Goal: Information Seeking & Learning: Compare options

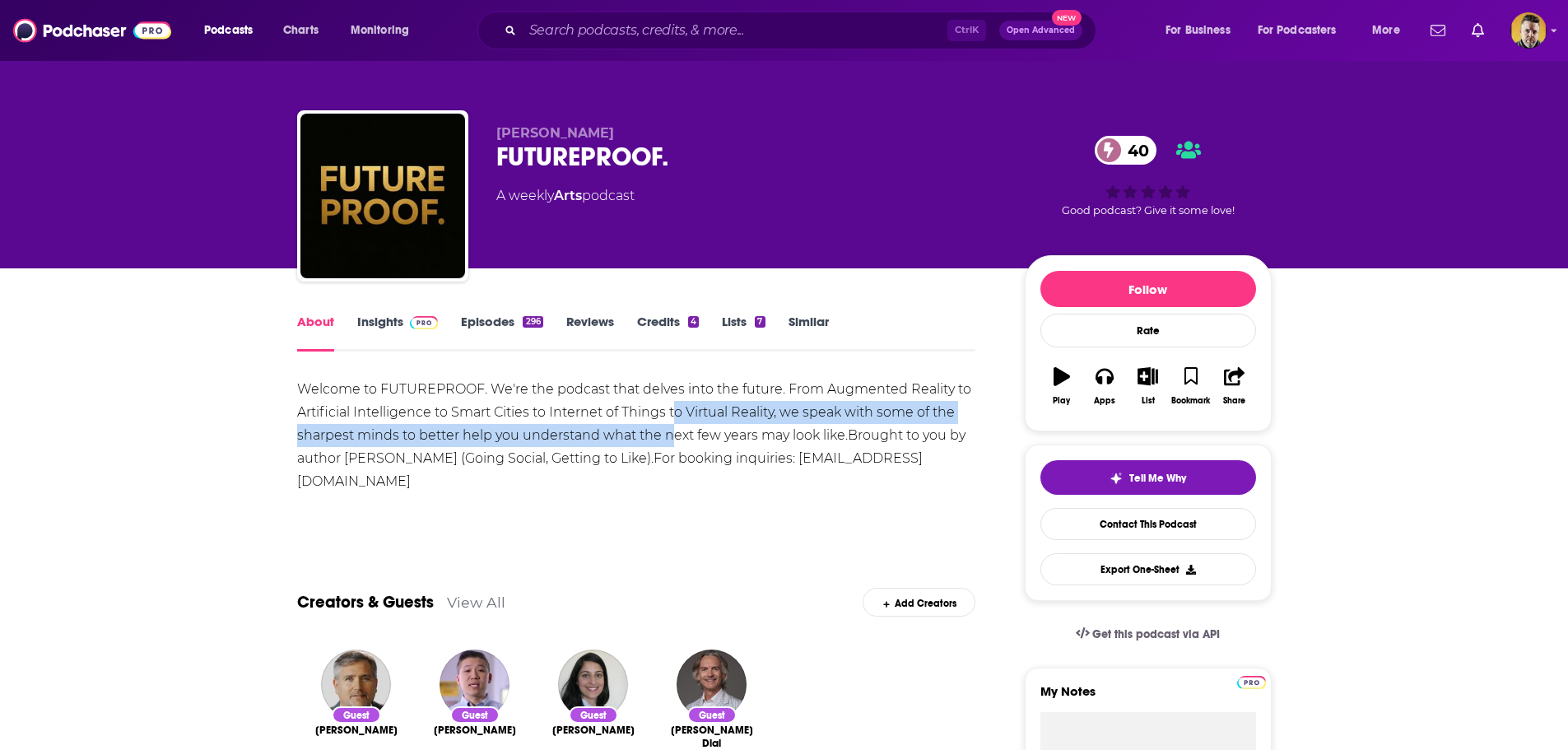
drag, startPoint x: 670, startPoint y: 443, endPoint x: 675, endPoint y: 415, distance: 28.4
click at [675, 415] on div "Welcome to FUTUREPROOF. We're the podcast that delves into the future. From Aug…" at bounding box center [636, 435] width 679 height 115
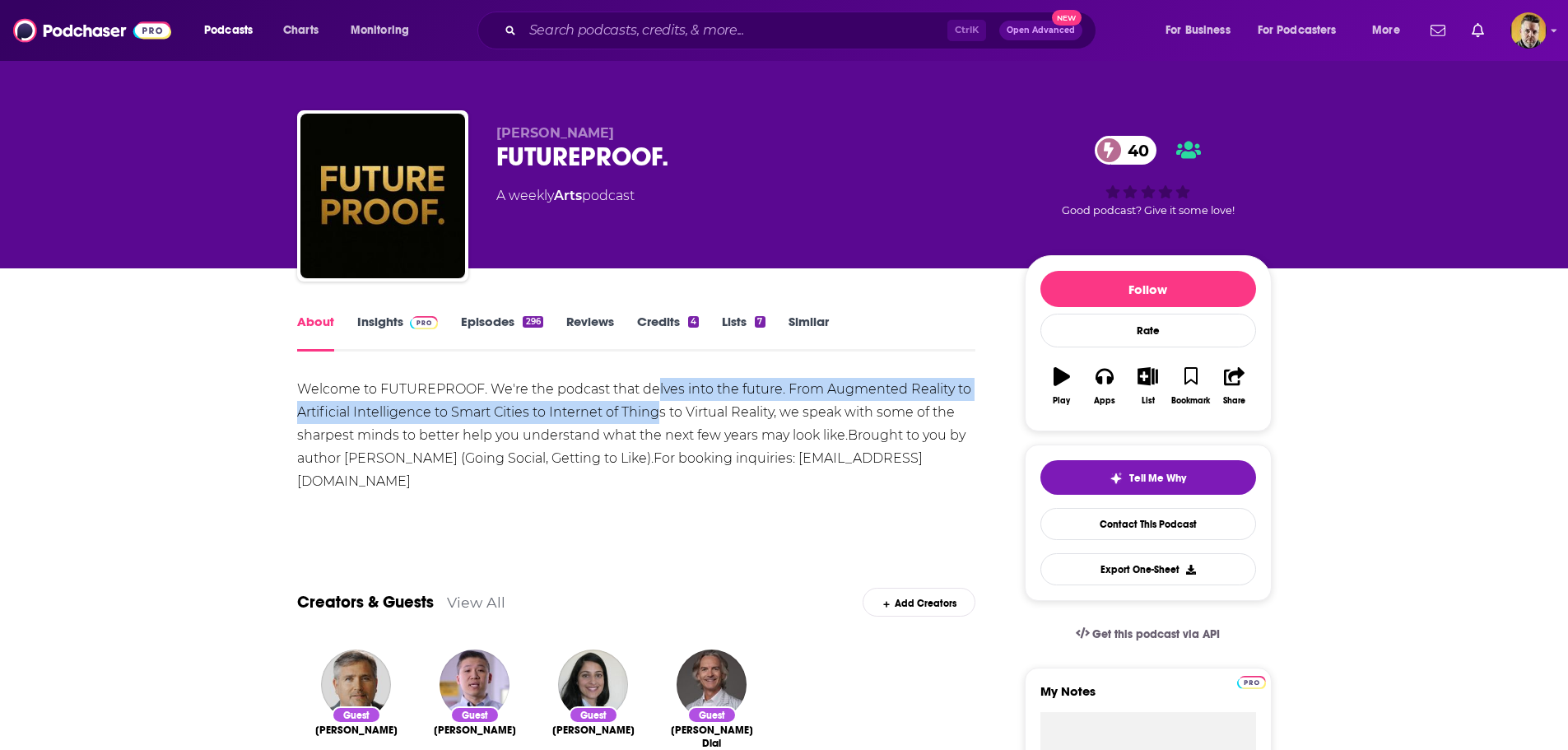
drag, startPoint x: 656, startPoint y: 396, endPoint x: 661, endPoint y: 426, distance: 30.4
click at [659, 417] on div "Welcome to FUTUREPROOF. We're the podcast that delves into the future. From Aug…" at bounding box center [636, 435] width 679 height 115
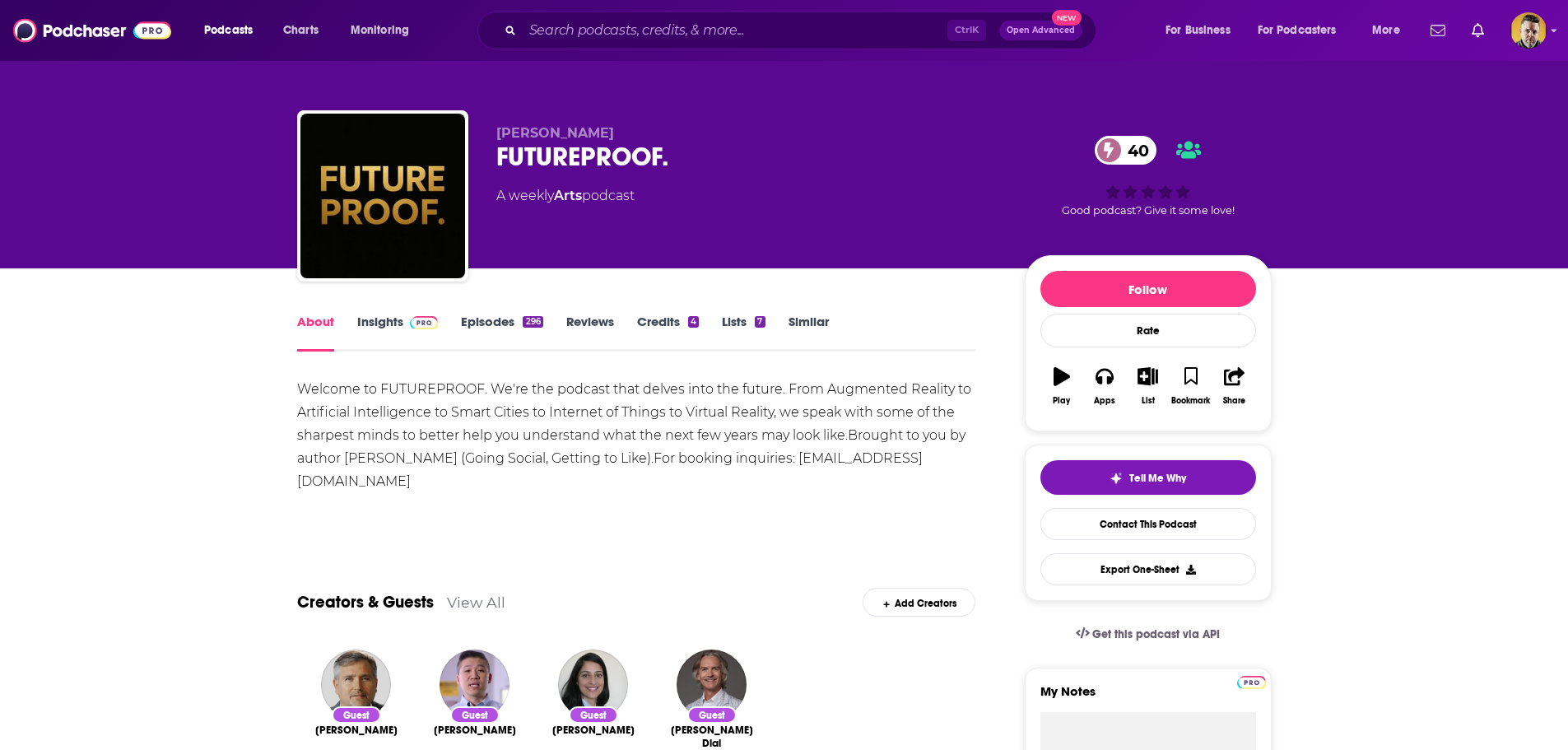
click at [653, 447] on div "Welcome to FUTUREPROOF. We're the podcast that delves into the future. From Aug…" at bounding box center [636, 435] width 679 height 115
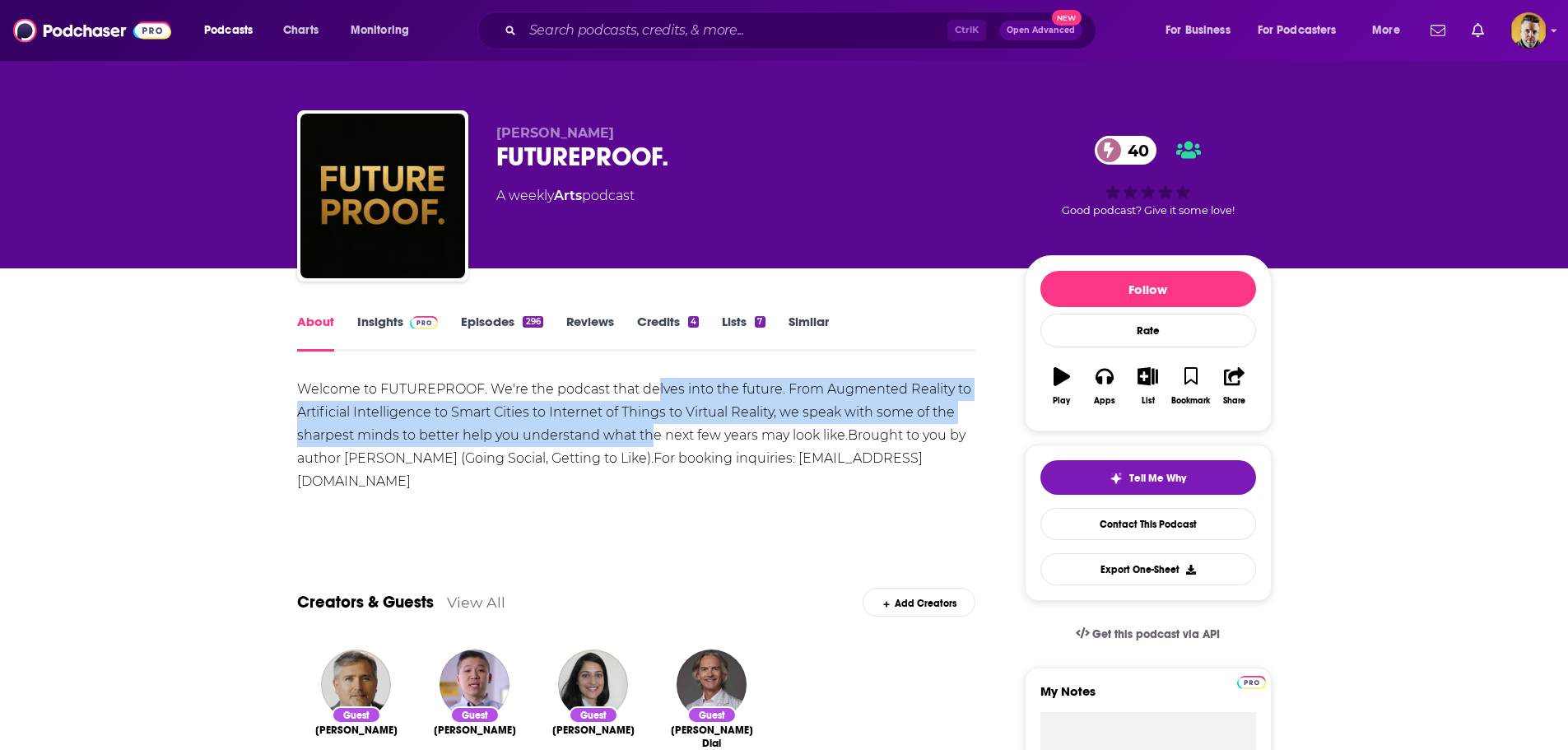
drag, startPoint x: 649, startPoint y: 441, endPoint x: 655, endPoint y: 394, distance: 47.4
click at [655, 394] on div "Welcome to FUTUREPROOF. We're the podcast that delves into the future. From Aug…" at bounding box center [636, 435] width 679 height 115
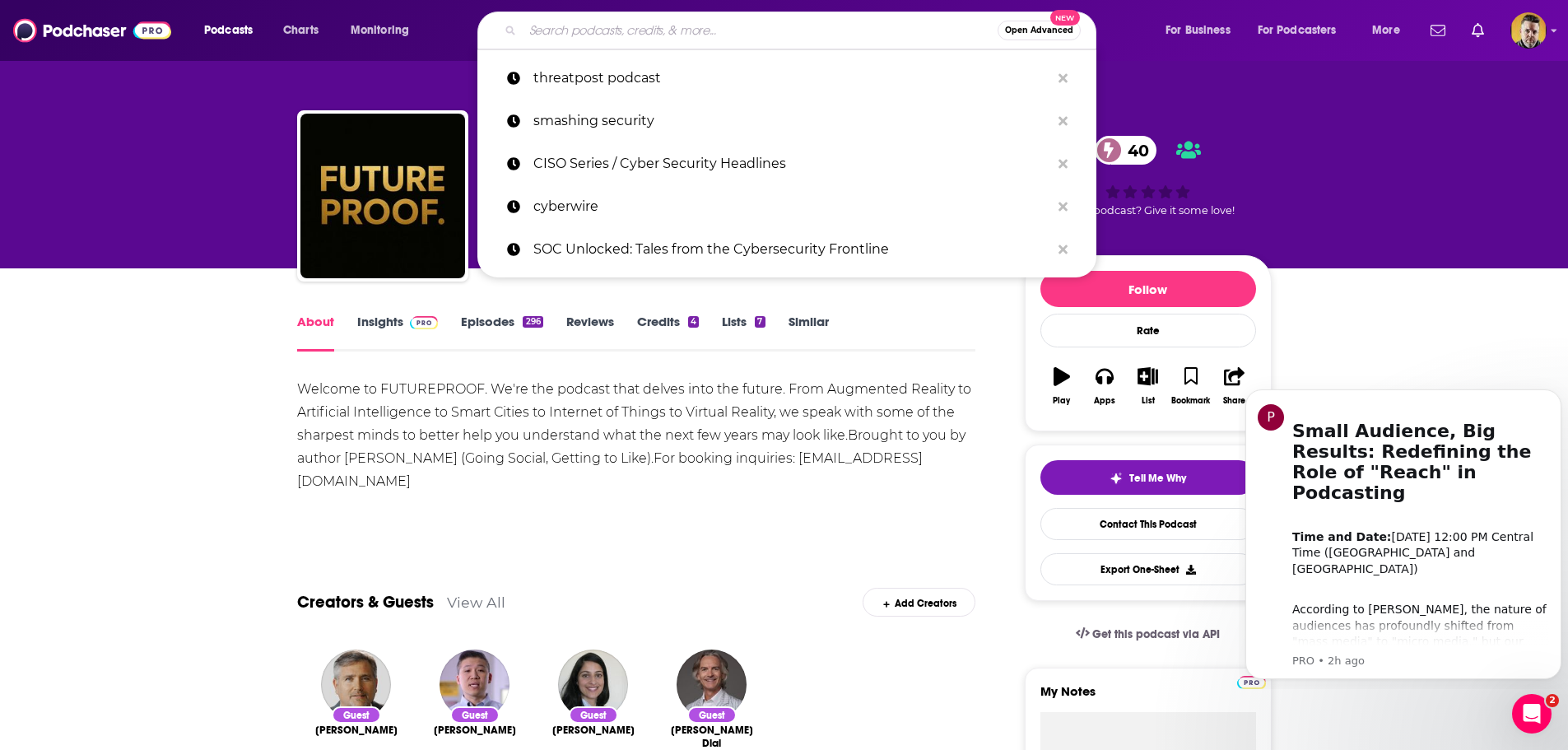
click at [656, 26] on input "Search podcasts, credits, & more..." at bounding box center [760, 30] width 475 height 27
paste input "• Dark Reading Confidential Podcast"
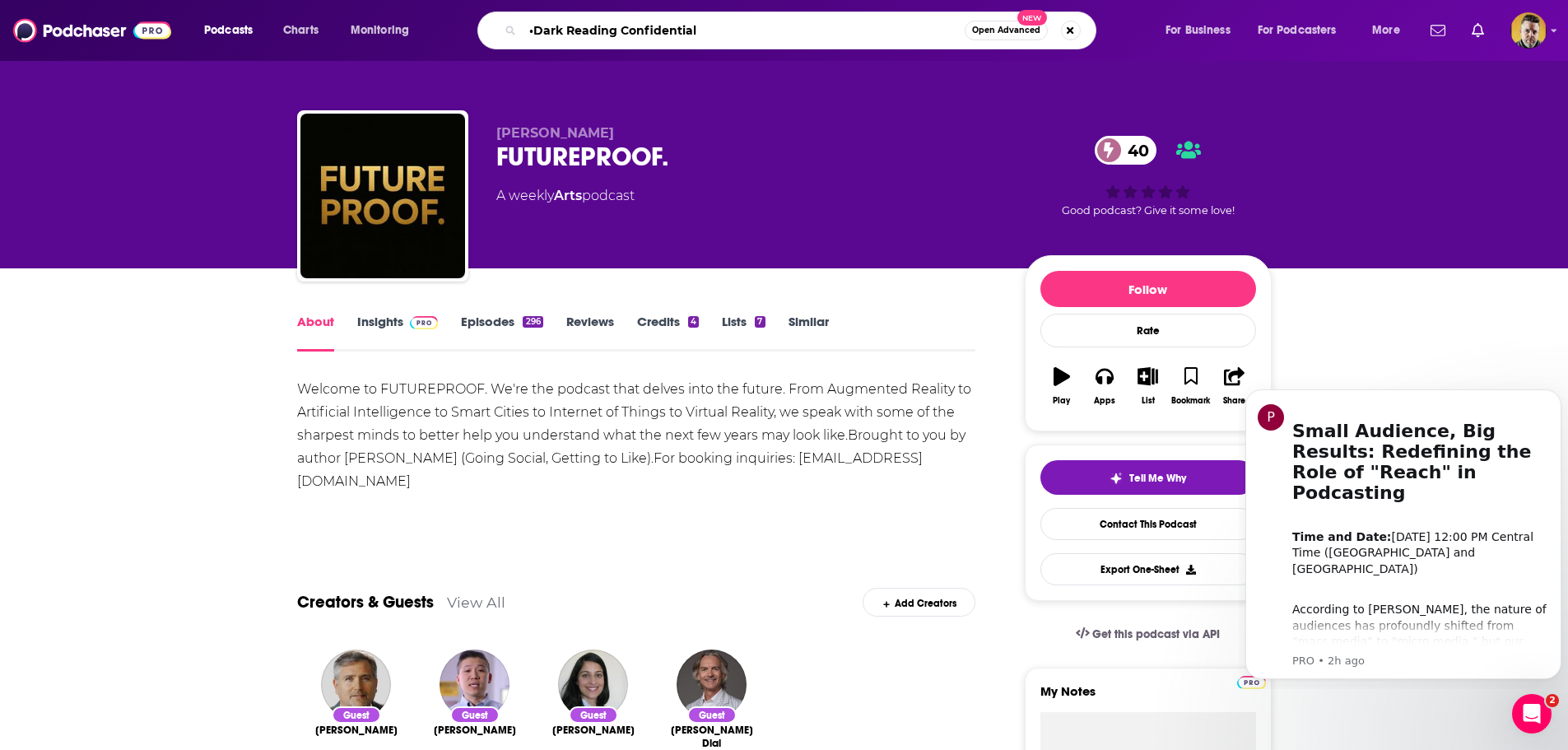
type input "Dark Reading Confidential"
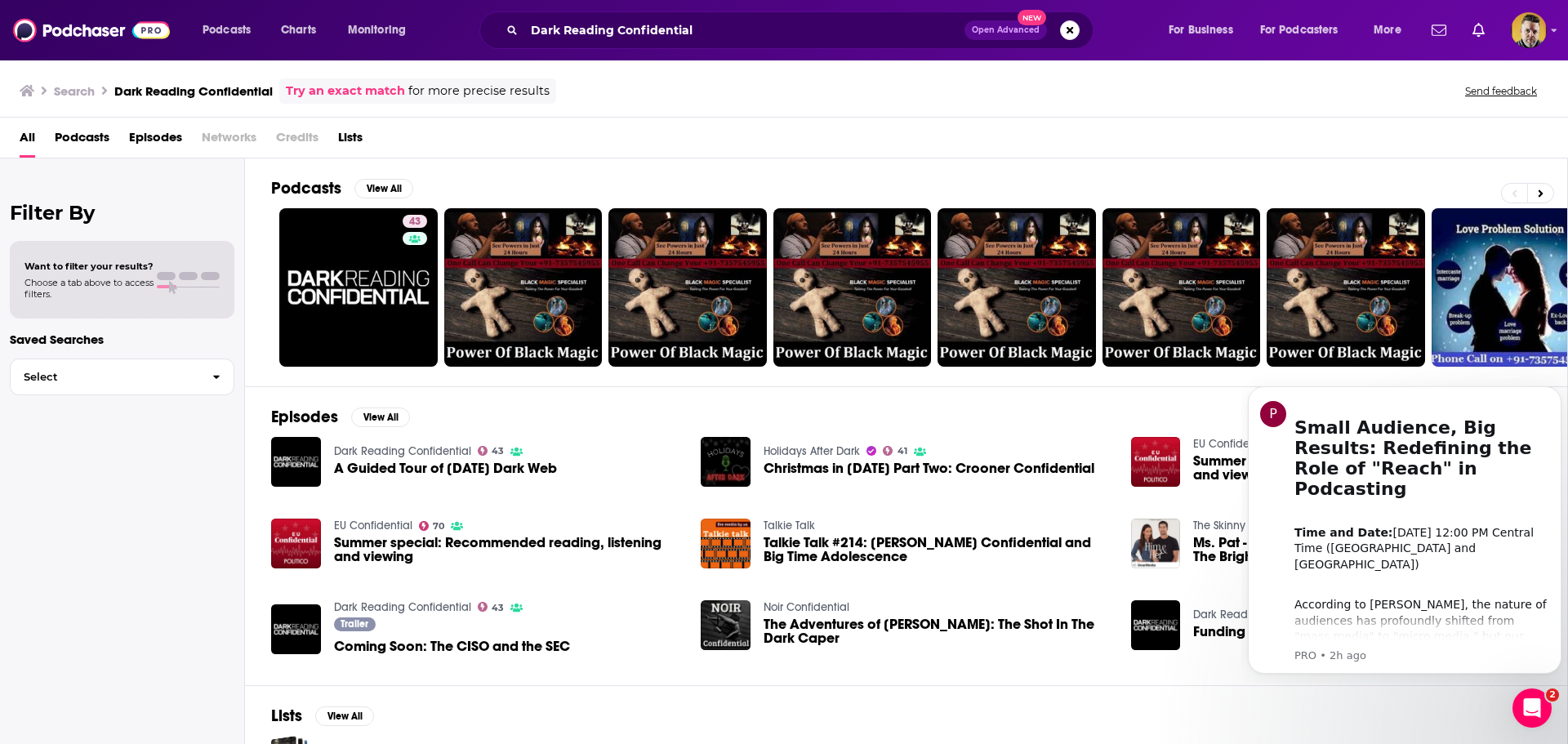
click at [378, 450] on link "Dark Reading Confidential" at bounding box center [403, 451] width 137 height 14
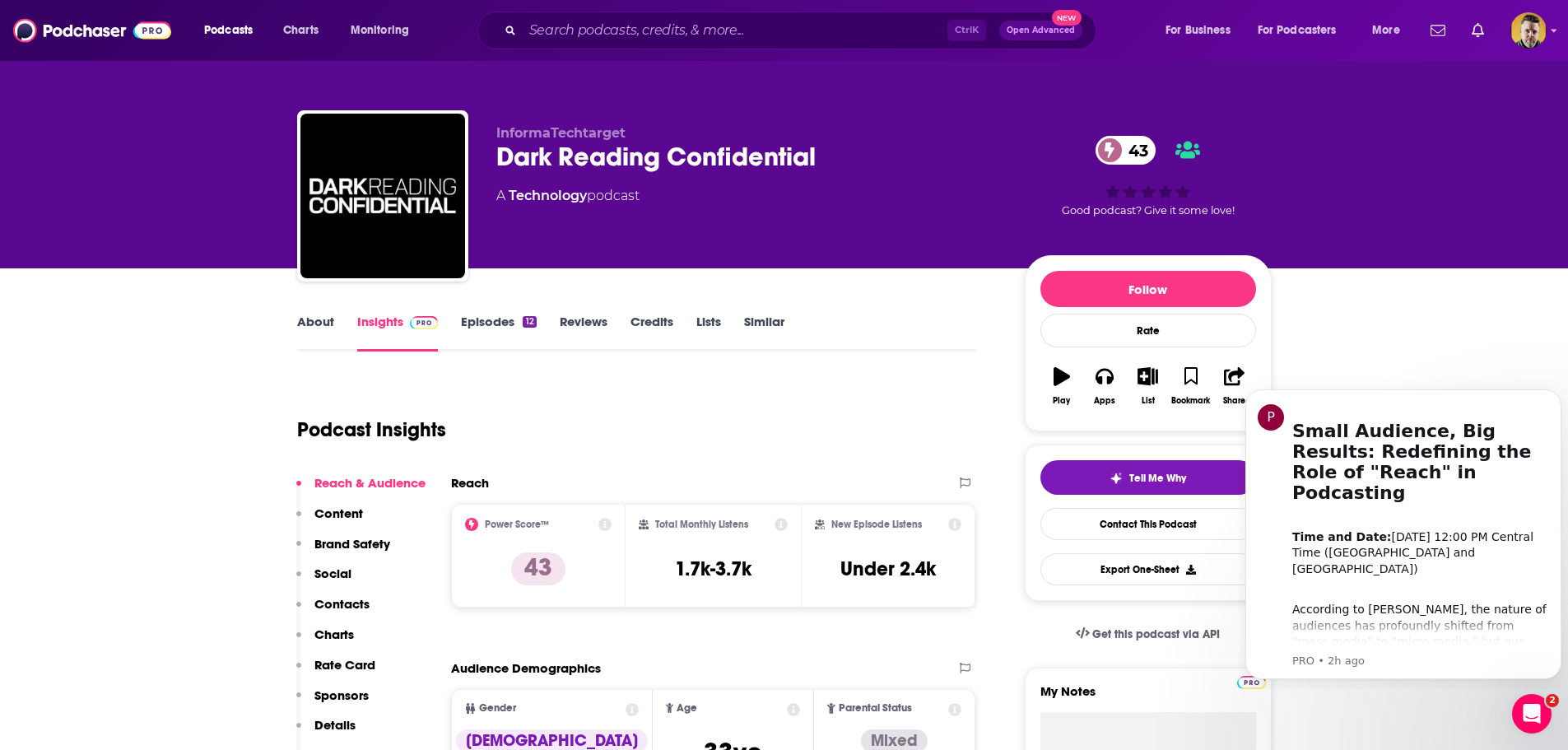
scroll to position [83, 0]
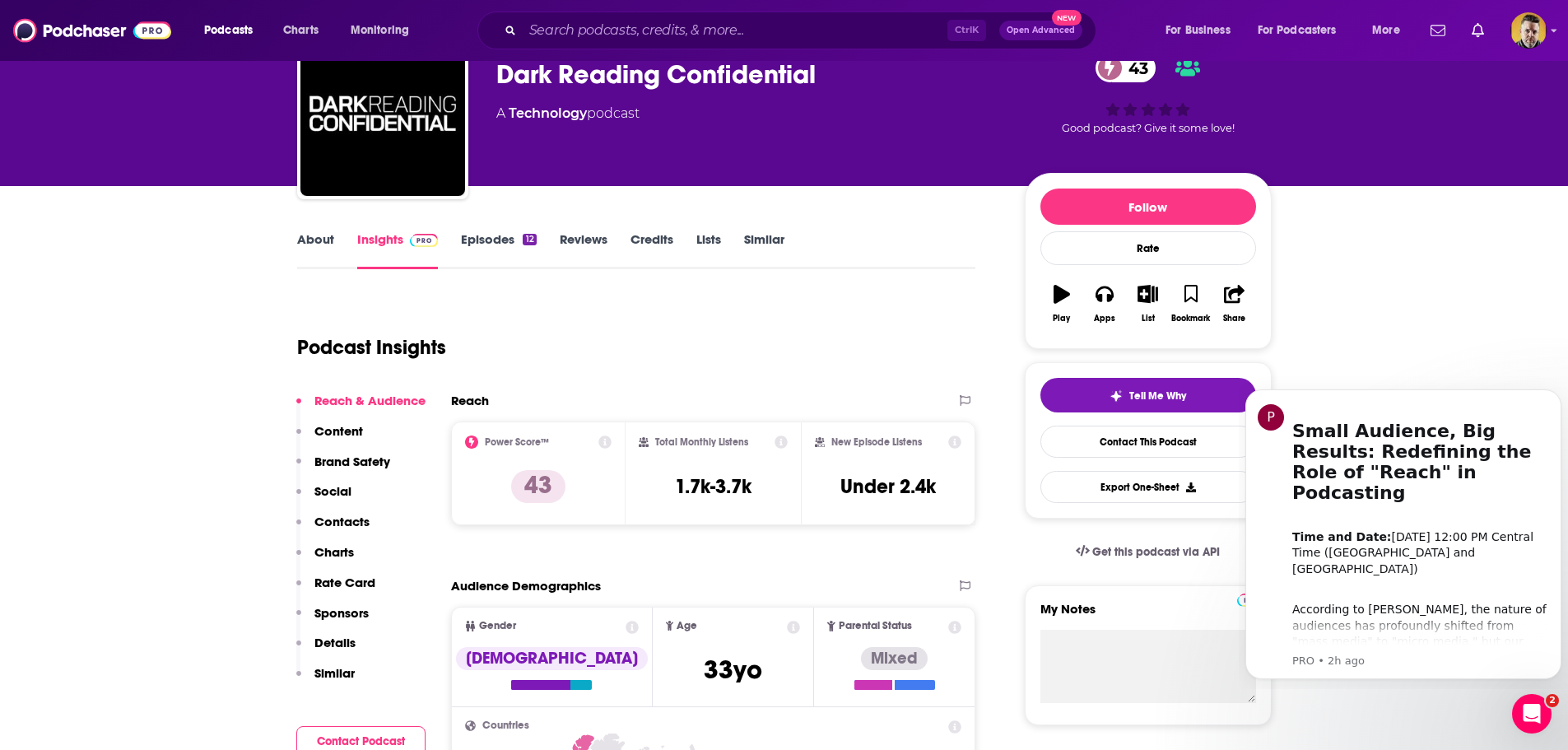
click at [502, 239] on link "Episodes 12" at bounding box center [498, 251] width 75 height 38
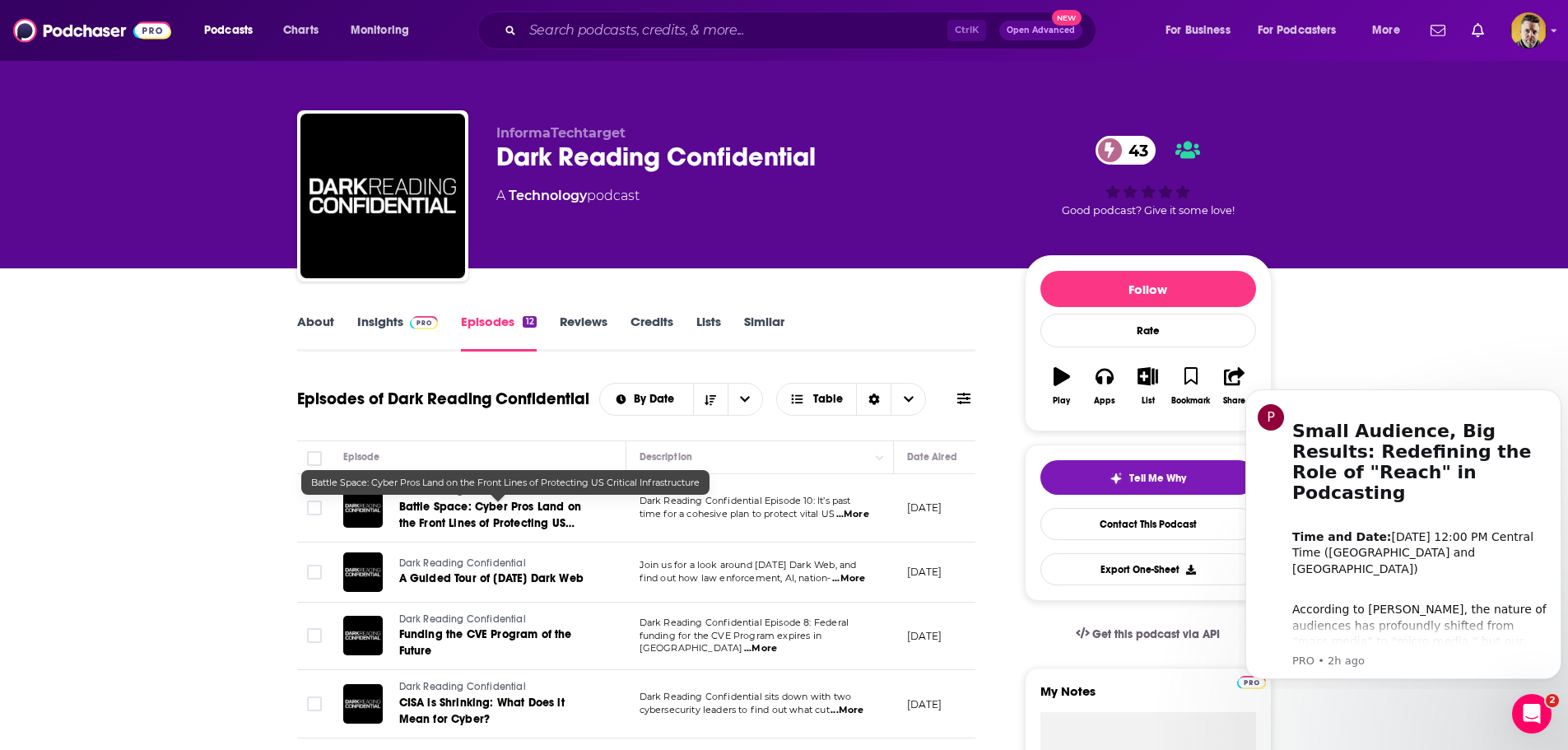
click at [475, 509] on span "Battle Space: Cyber Pros Land on the Front Lines of Protecting US Critical Infr…" at bounding box center [491, 522] width 182 height 47
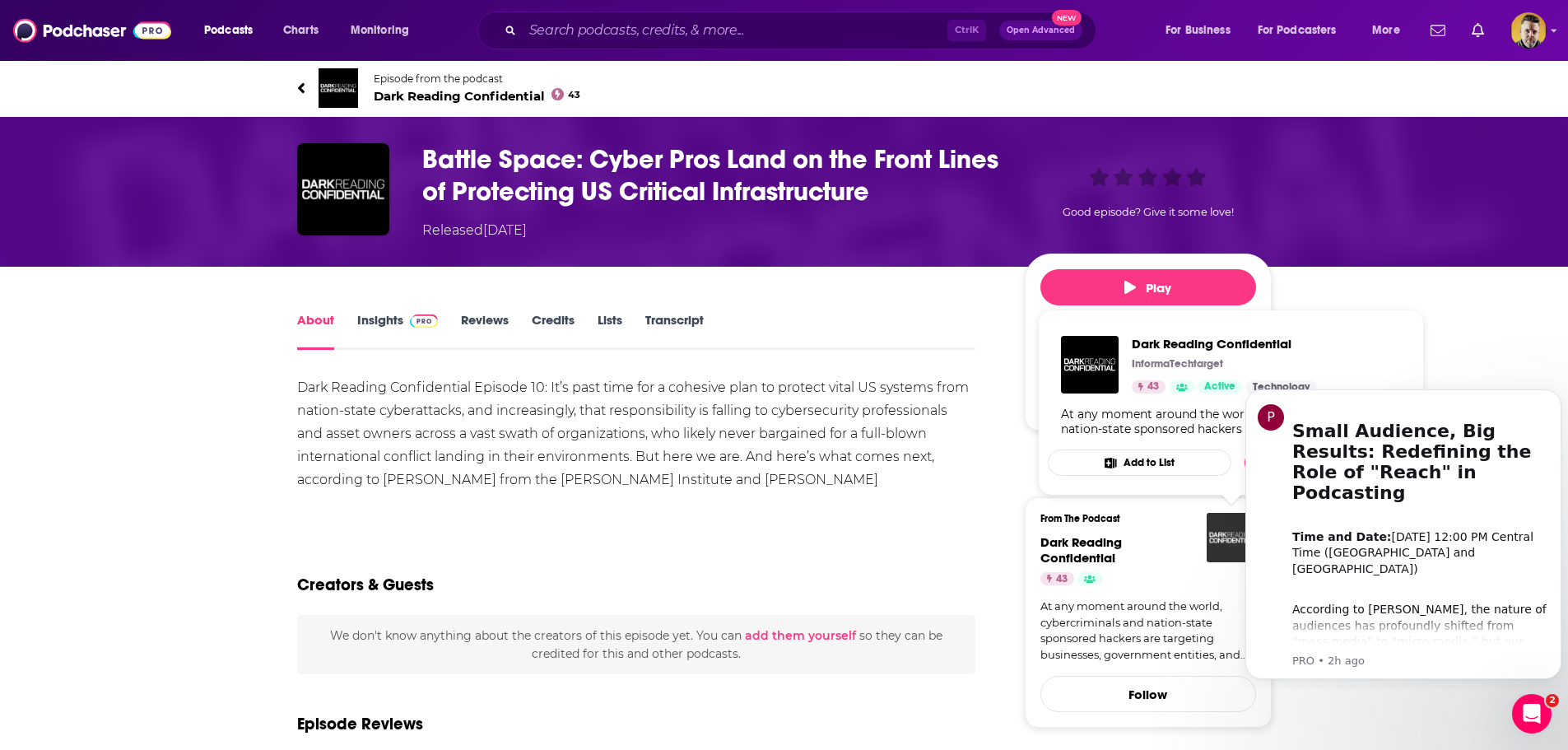
click at [1221, 557] on img "Dark Reading Confidential" at bounding box center [1231, 537] width 49 height 49
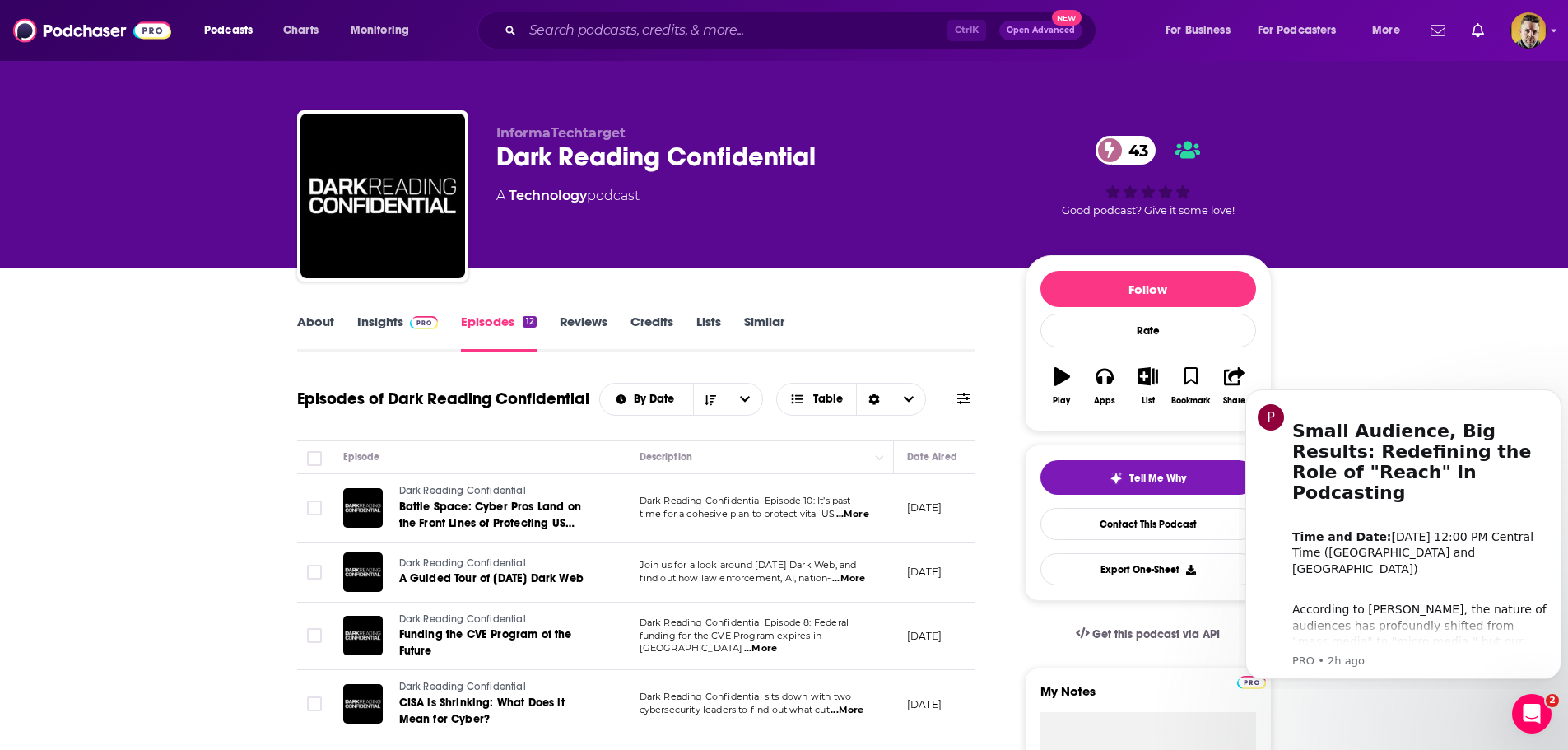
click at [327, 323] on link "About" at bounding box center [315, 332] width 37 height 38
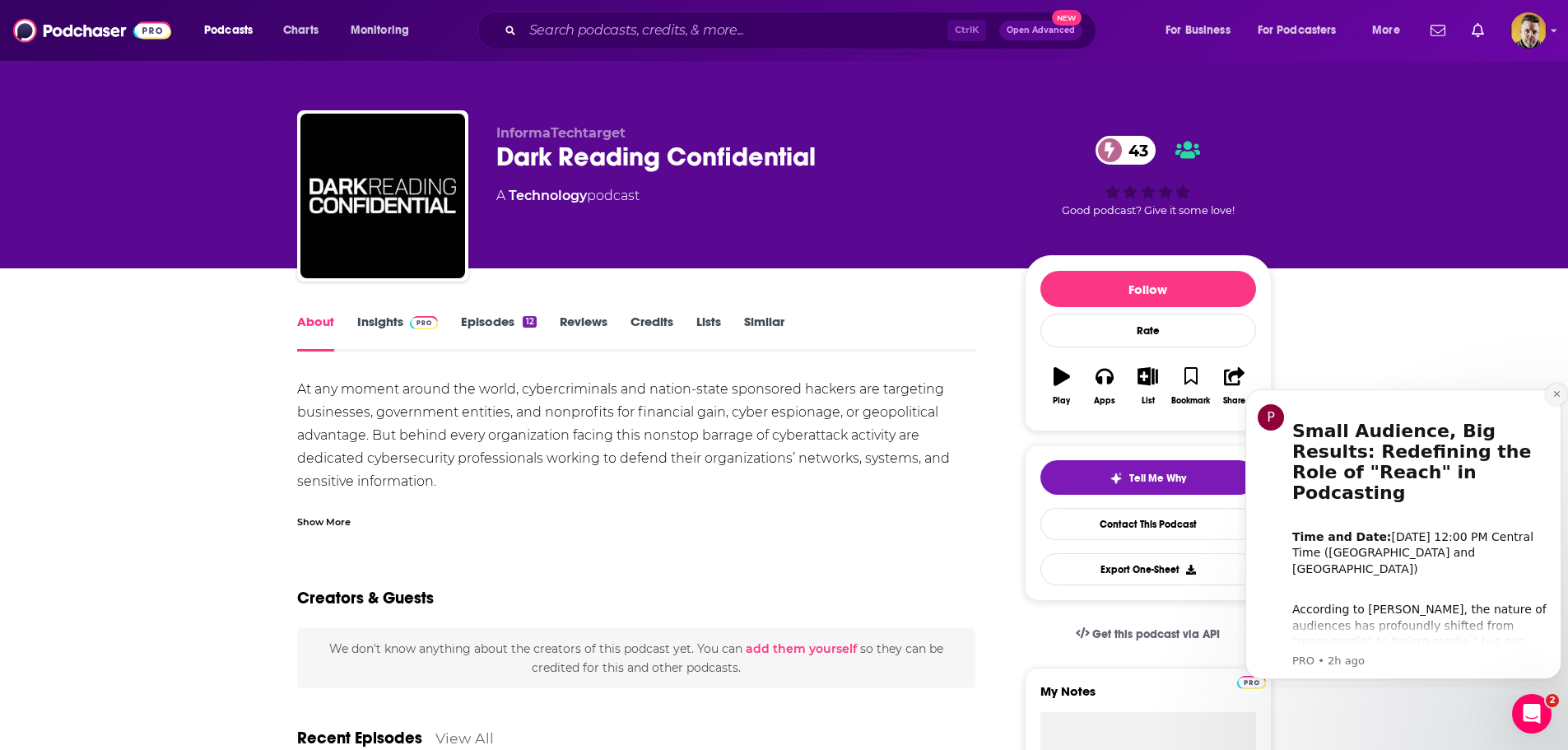
drag, startPoint x: 1555, startPoint y: 397, endPoint x: 2347, endPoint y: 786, distance: 882.4
click at [1555, 397] on icon "Dismiss notification" at bounding box center [1557, 394] width 9 height 9
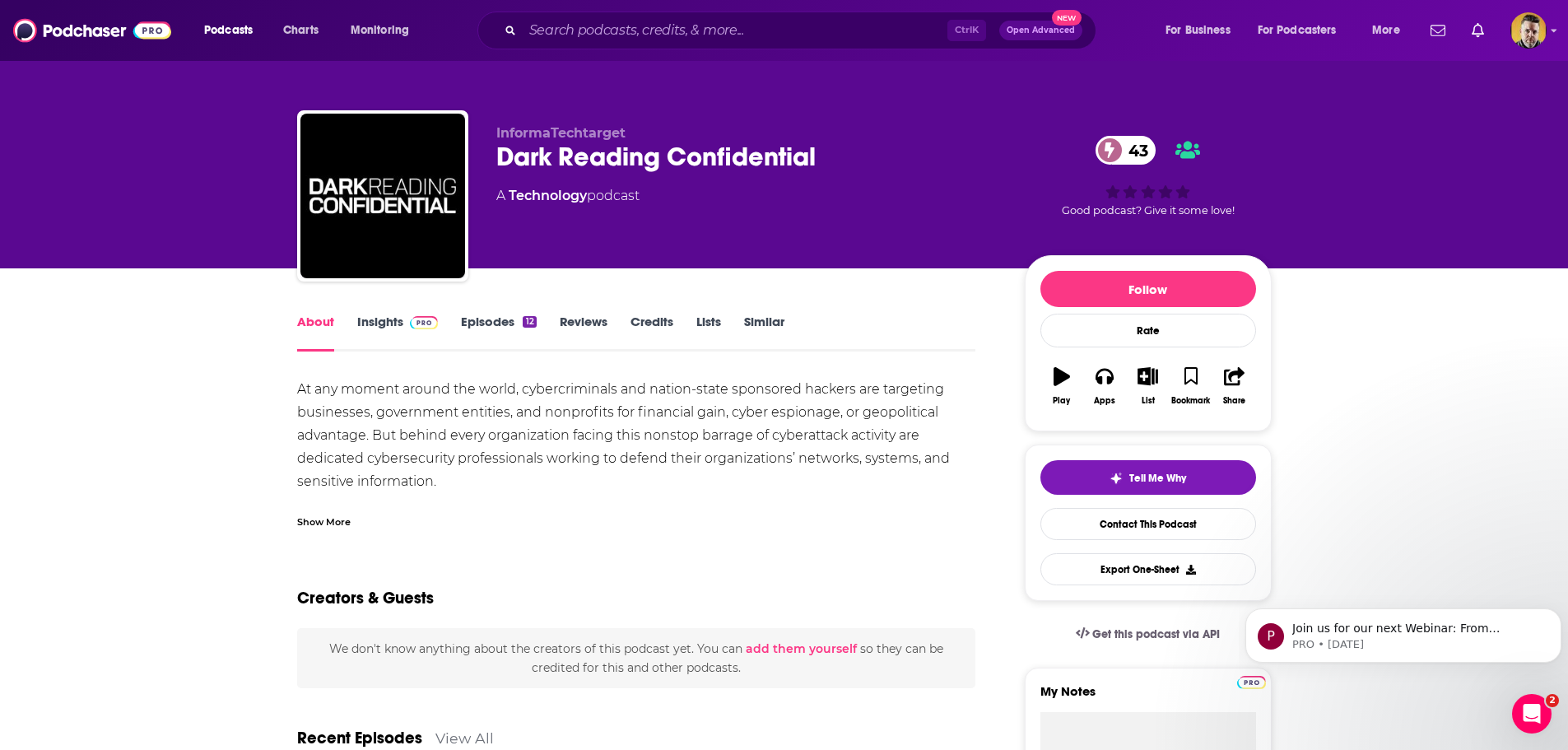
click at [334, 523] on div "Show More" at bounding box center [324, 520] width 53 height 15
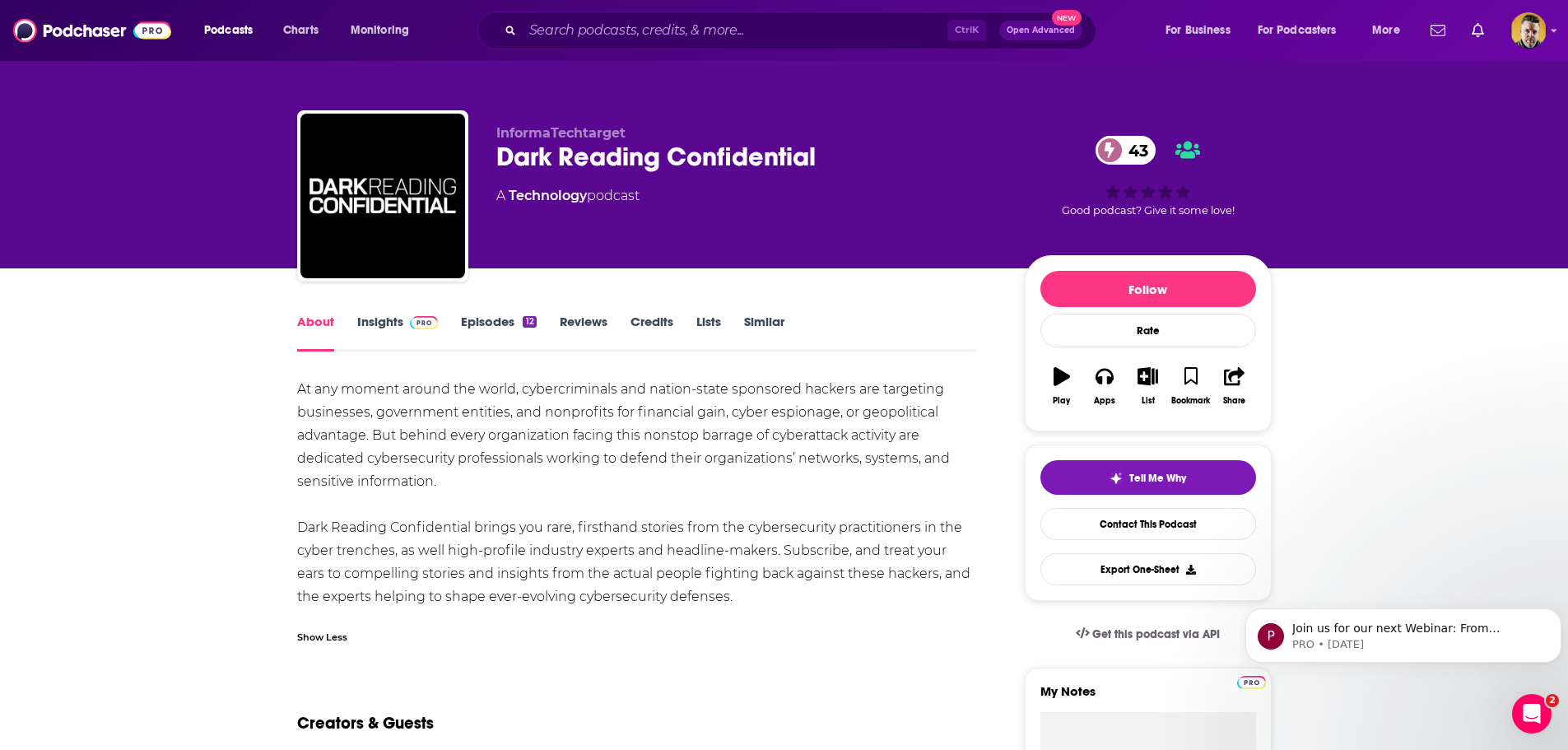
click at [379, 321] on link "Insights" at bounding box center [398, 332] width 82 height 38
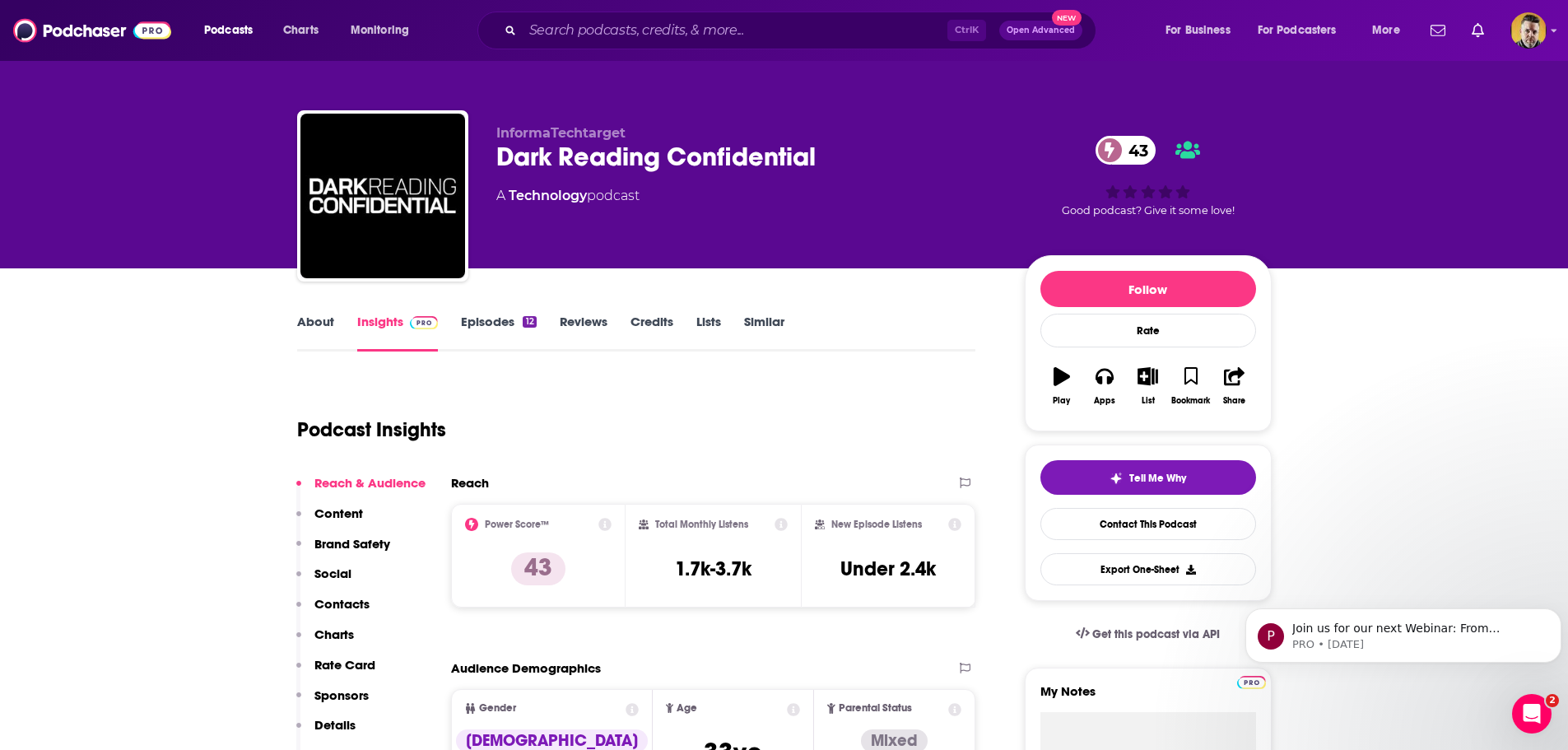
click at [312, 320] on link "About" at bounding box center [315, 332] width 37 height 38
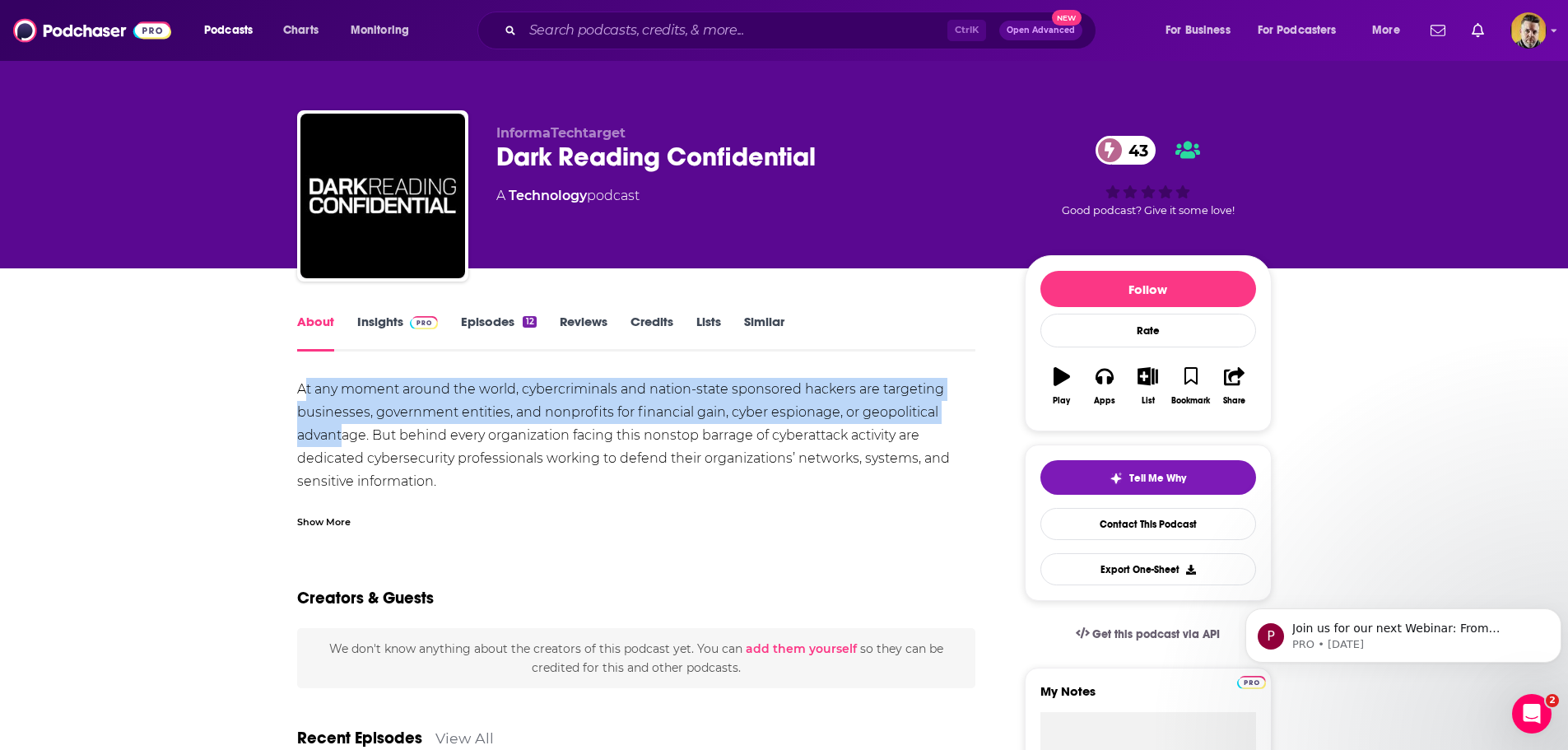
drag, startPoint x: 304, startPoint y: 387, endPoint x: 345, endPoint y: 441, distance: 67.8
click at [345, 441] on div "At any moment around the world, cybercriminals and nation-state sponsored hacke…" at bounding box center [636, 493] width 679 height 231
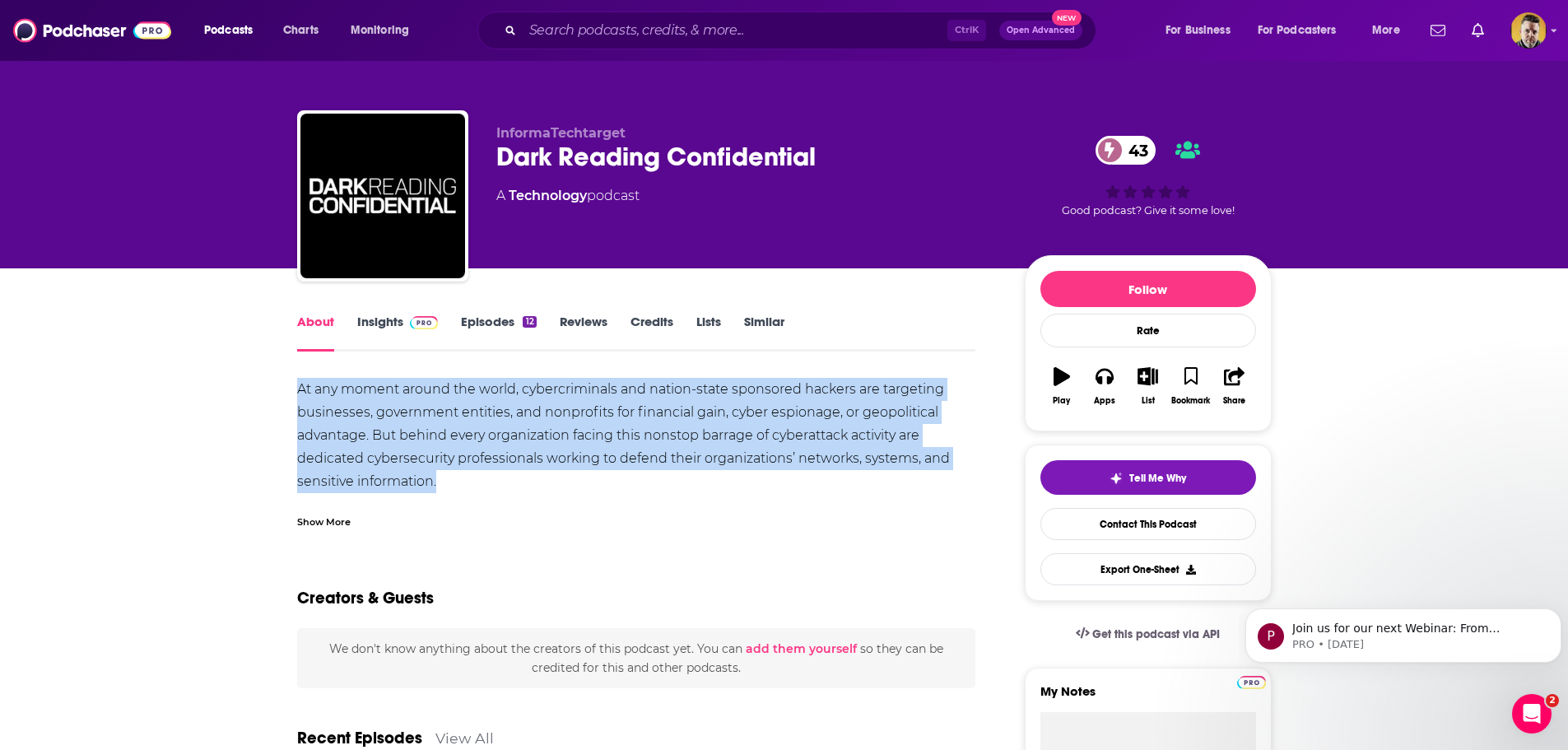
drag, startPoint x: 432, startPoint y: 470, endPoint x: 298, endPoint y: 385, distance: 158.7
click at [298, 385] on div "At any moment around the world, cybercriminals and nation-state sponsored hacke…" at bounding box center [636, 493] width 679 height 231
copy div "At any moment around the world, cybercriminals and nation-state sponsored hacke…"
click at [740, 441] on div "At any moment around the world, cybercriminals and nation-state sponsored hacke…" at bounding box center [636, 493] width 679 height 231
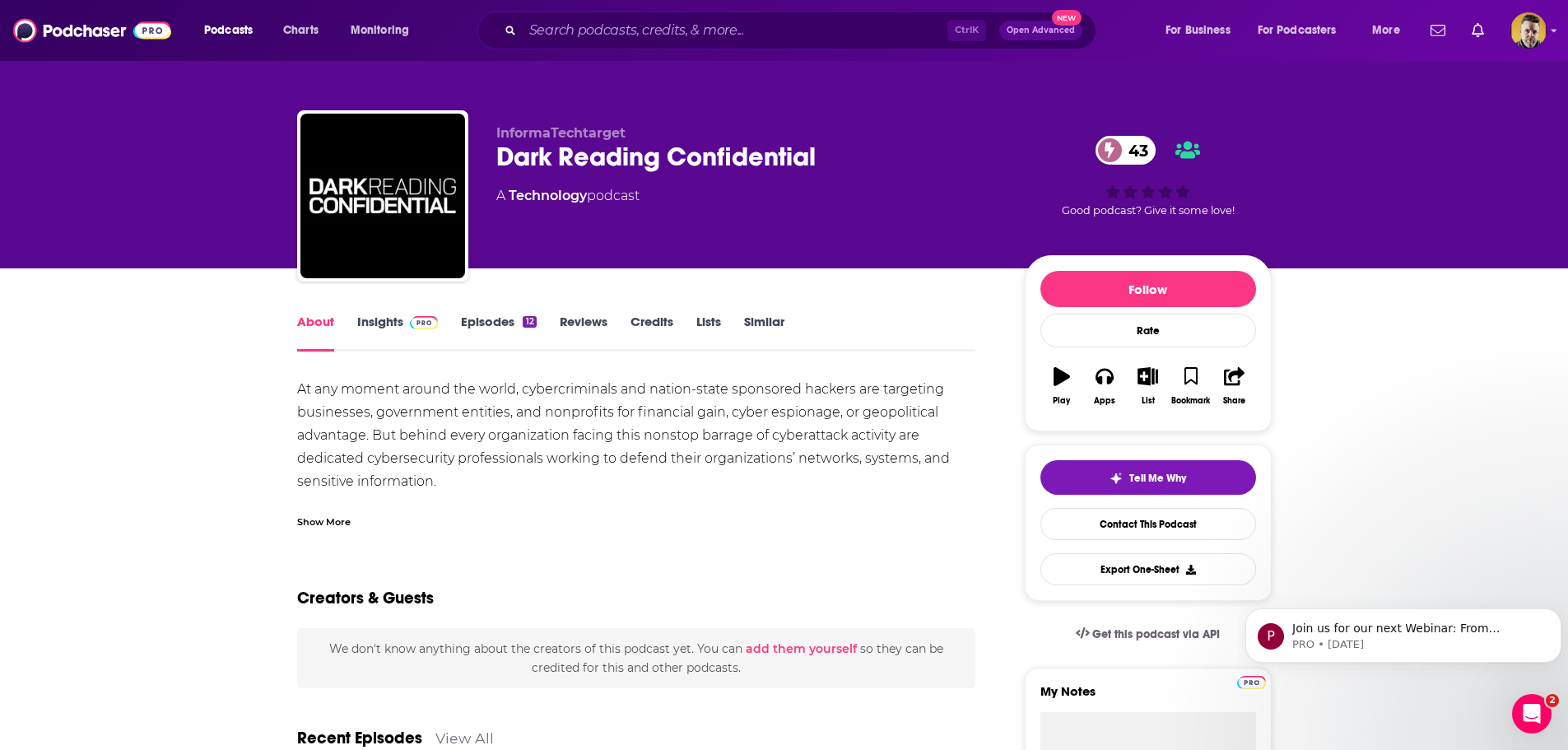
click at [400, 319] on link "Insights" at bounding box center [398, 332] width 82 height 38
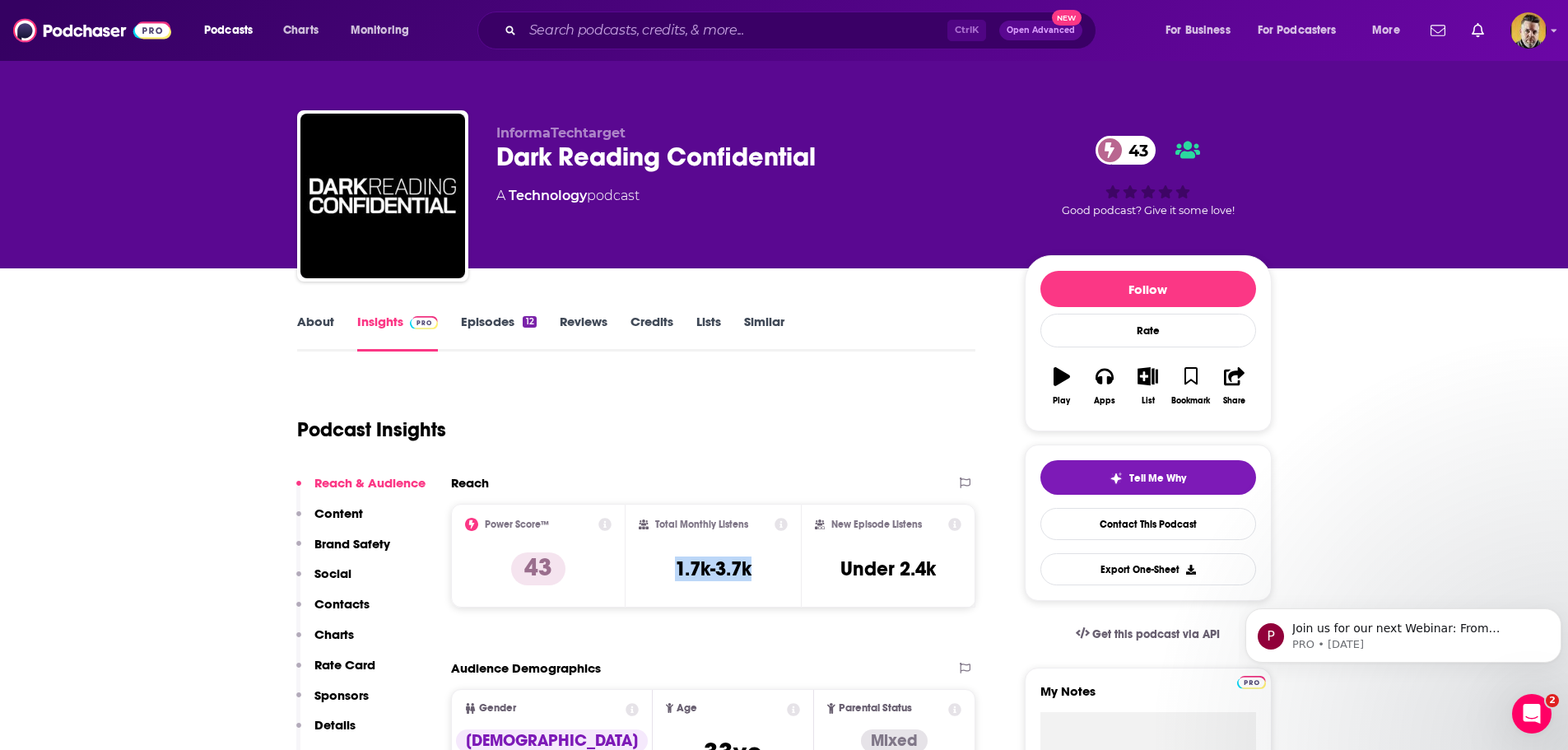
drag, startPoint x: 757, startPoint y: 570, endPoint x: 712, endPoint y: 578, distance: 45.7
click at [669, 573] on div "Total Monthly Listens 1.7k-3.7k" at bounding box center [713, 555] width 149 height 76
copy h3 "1.7k-3.7k"
click at [308, 325] on link "About" at bounding box center [315, 332] width 37 height 38
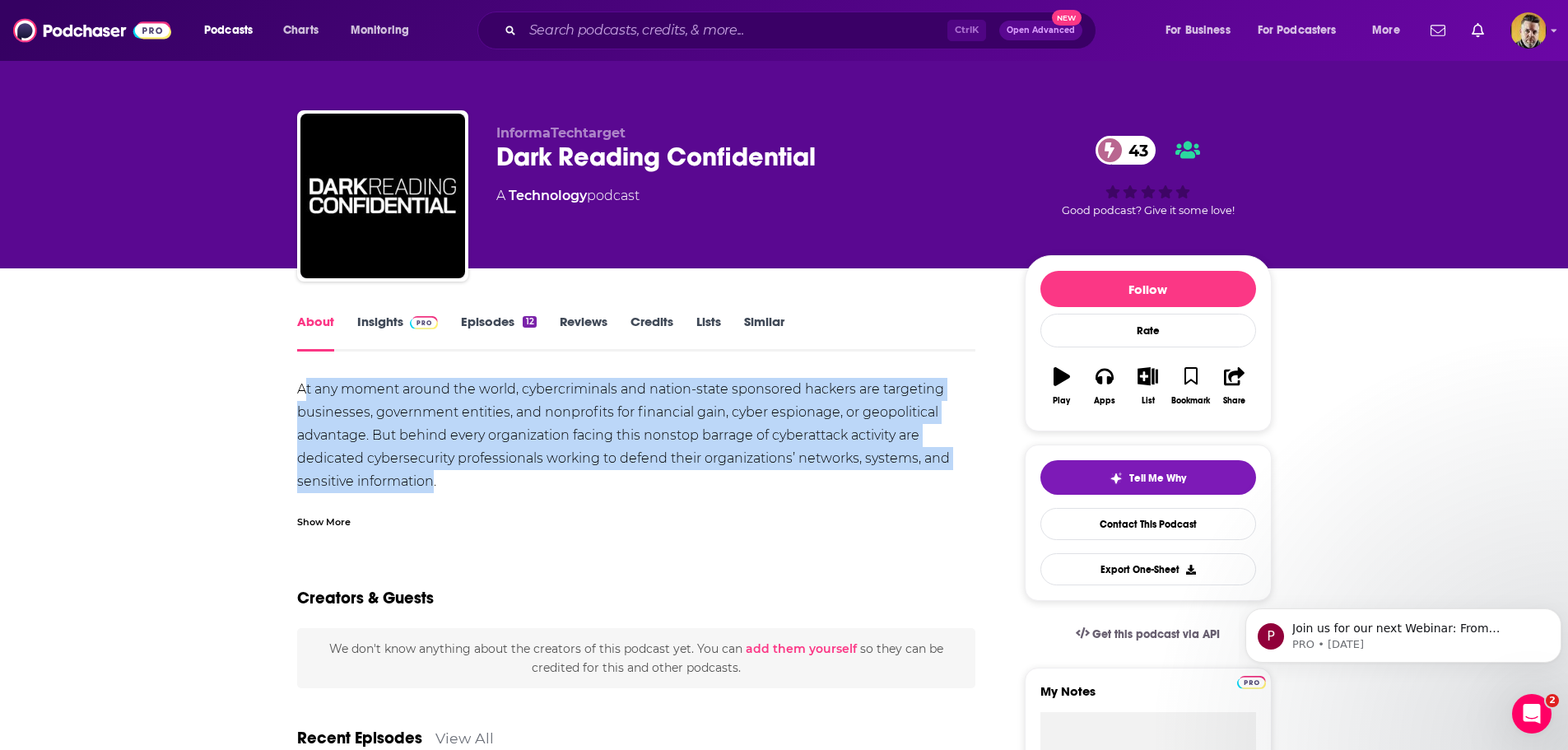
drag, startPoint x: 302, startPoint y: 380, endPoint x: 457, endPoint y: 486, distance: 187.8
click at [437, 473] on div "At any moment around the world, cybercriminals and nation-state sponsored hacke…" at bounding box center [636, 493] width 679 height 231
click at [450, 483] on div "At any moment around the world, cybercriminals and nation-state sponsored hacke…" at bounding box center [636, 493] width 679 height 231
click at [436, 452] on div "At any moment around the world, cybercriminals and nation-state sponsored hacke…" at bounding box center [636, 493] width 679 height 231
drag, startPoint x: 440, startPoint y: 478, endPoint x: 299, endPoint y: 391, distance: 165.7
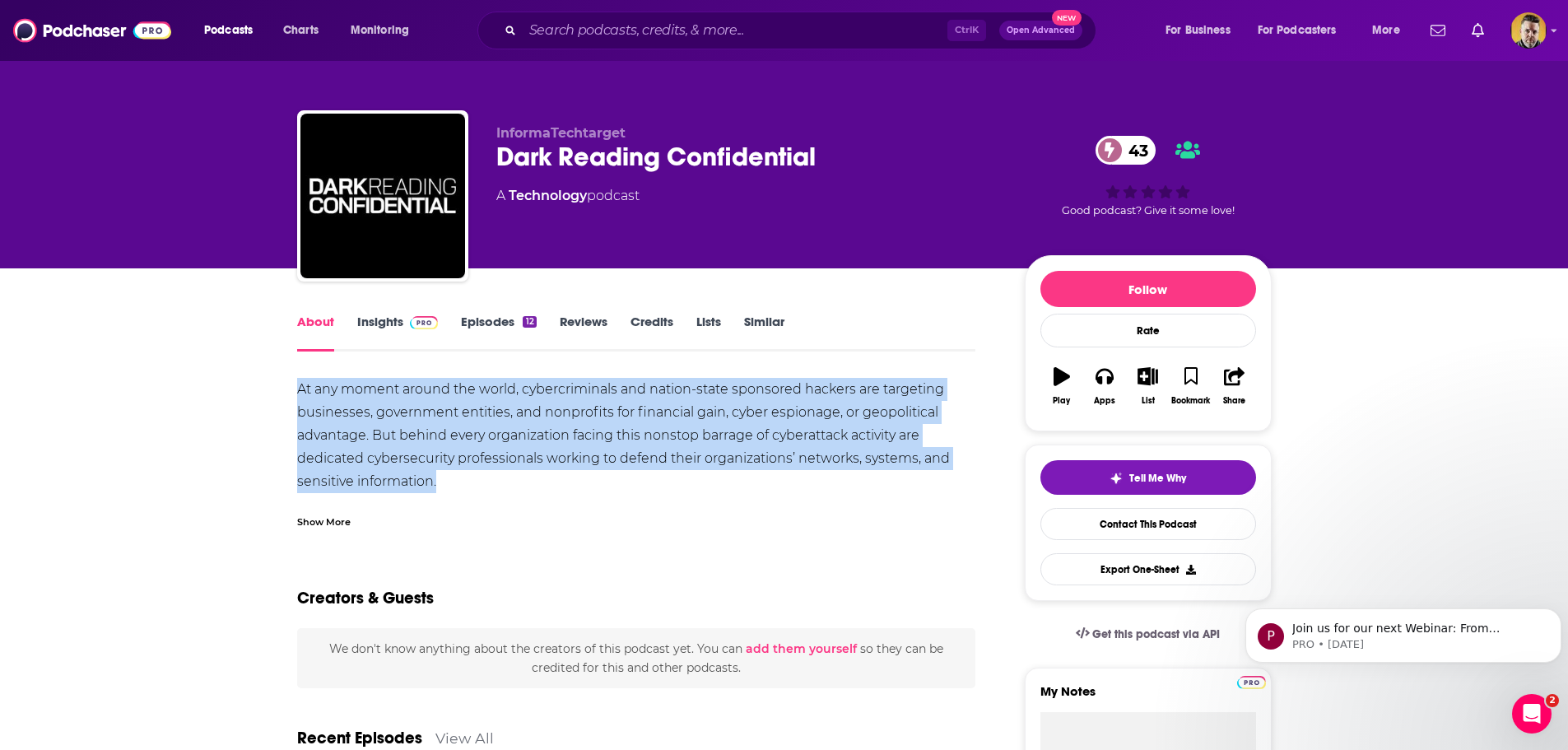
click at [299, 391] on div "At any moment around the world, cybercriminals and nation-state sponsored hacke…" at bounding box center [636, 493] width 679 height 231
copy div "At any moment around the world, cybercriminals and nation-state sponsored hacke…"
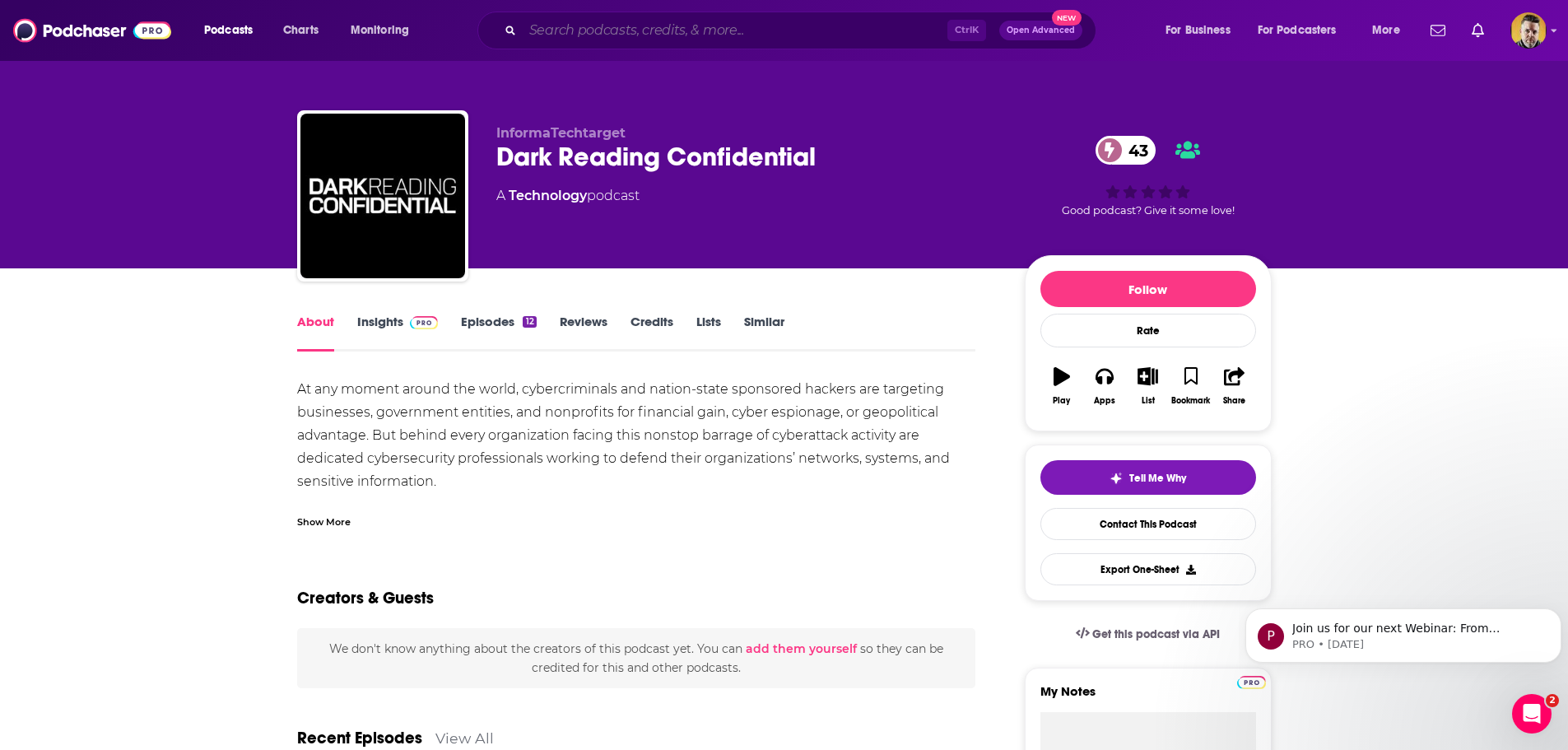
click at [551, 34] on input "Search podcasts, credits, & more..." at bounding box center [735, 30] width 424 height 27
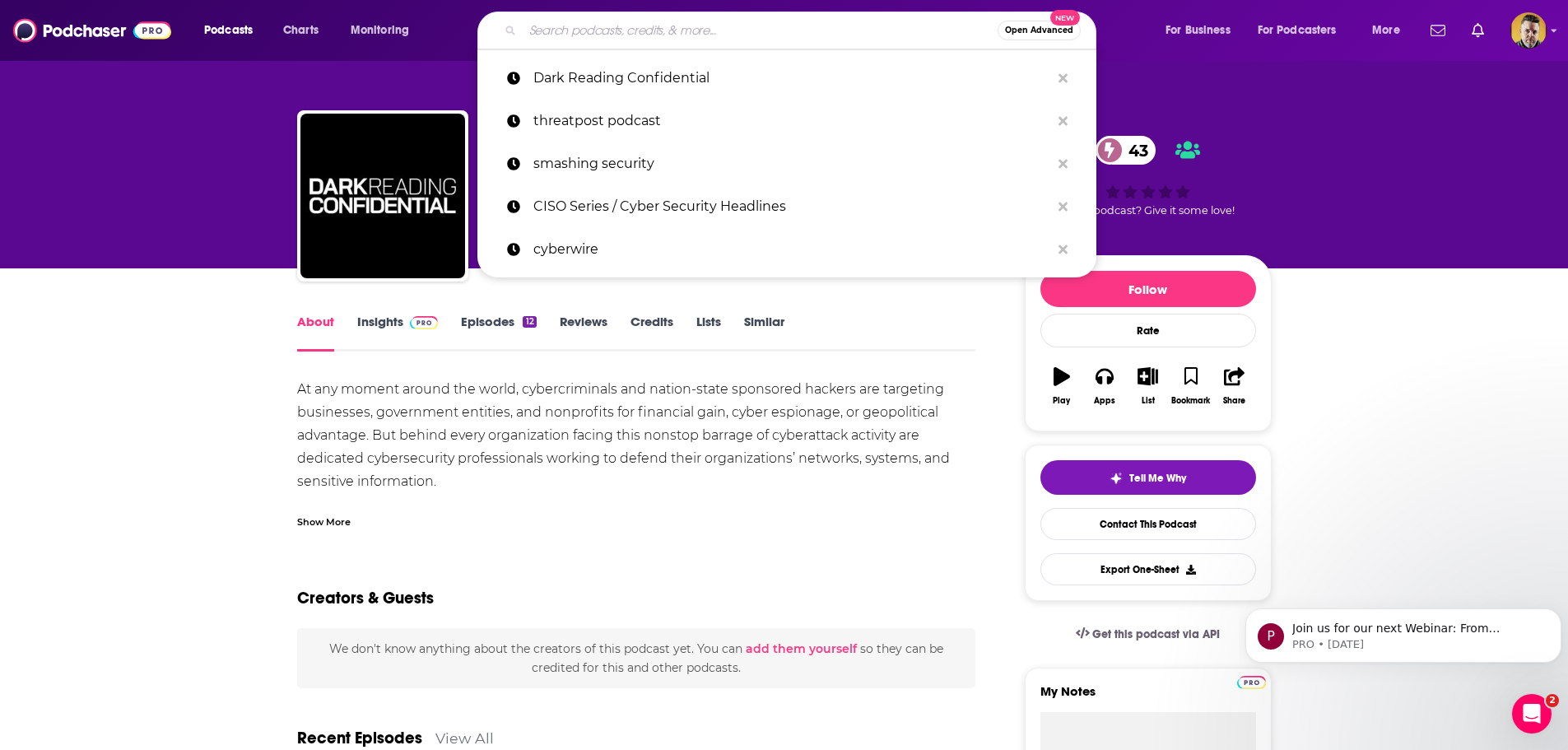
paste input "SOC Unlocked: Tales From the Cybersecurity Frontline"
type input "SOC Unlocked: Tales From the Cybersecurity Frontline"
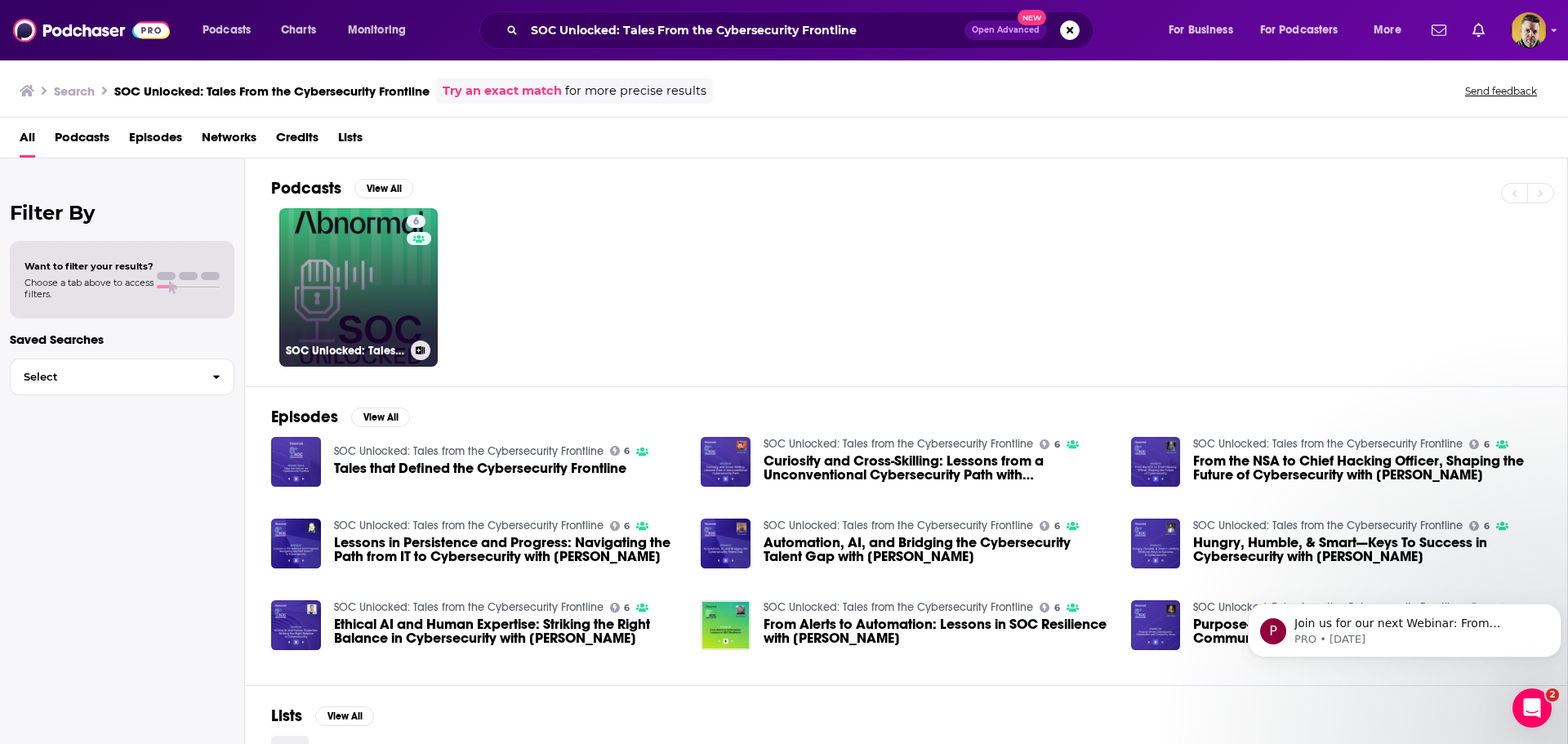
click at [328, 239] on link "6 SOC Unlocked: Tales from the Cybersecurity Frontline" at bounding box center [359, 287] width 158 height 158
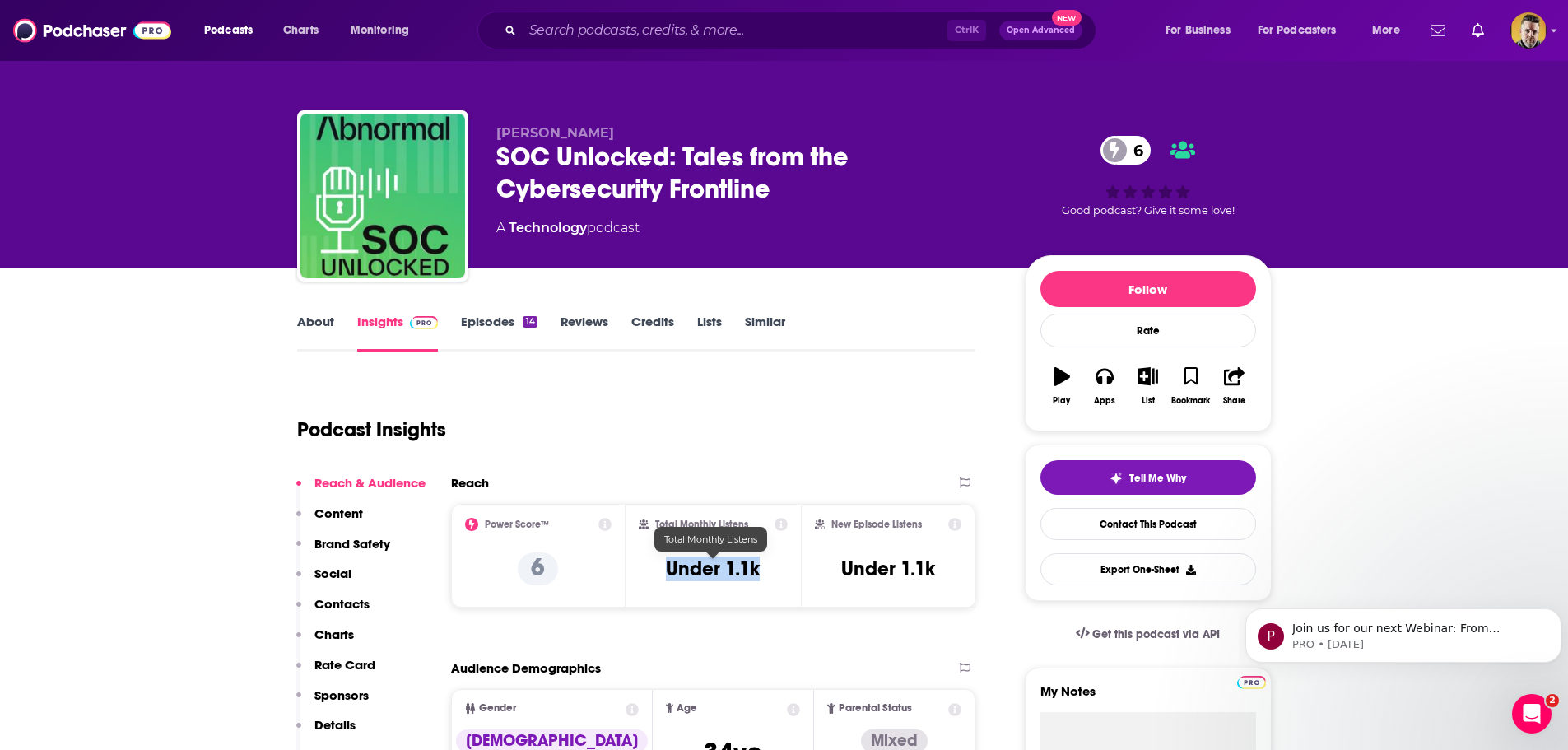
drag, startPoint x: 781, startPoint y: 574, endPoint x: 673, endPoint y: 568, distance: 108.2
click at [666, 567] on div "Total Monthly Listens Under 1.1k" at bounding box center [713, 555] width 149 height 76
copy h3 "Under 1.1k"
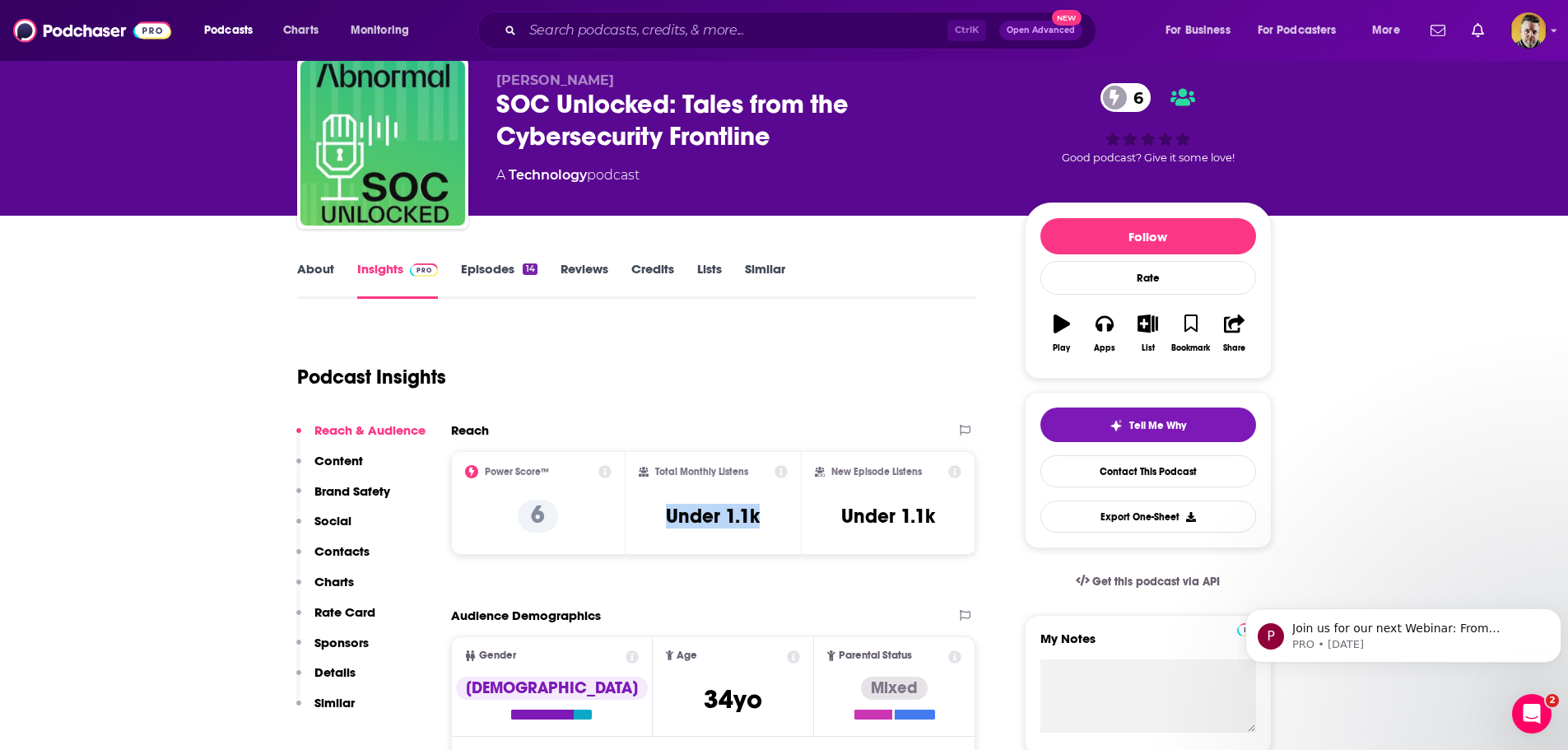
scroll to position [164, 0]
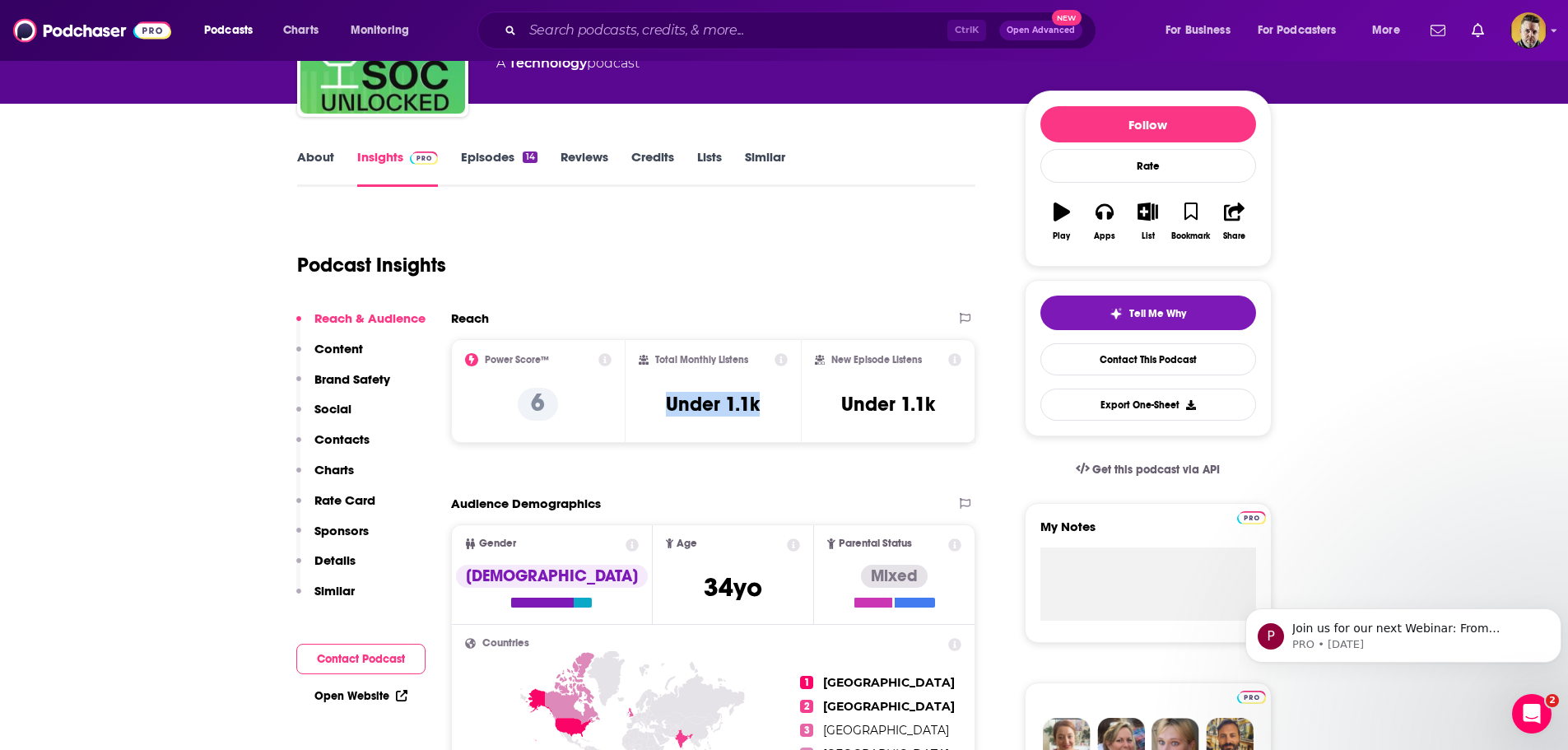
click at [314, 158] on link "About" at bounding box center [315, 168] width 37 height 38
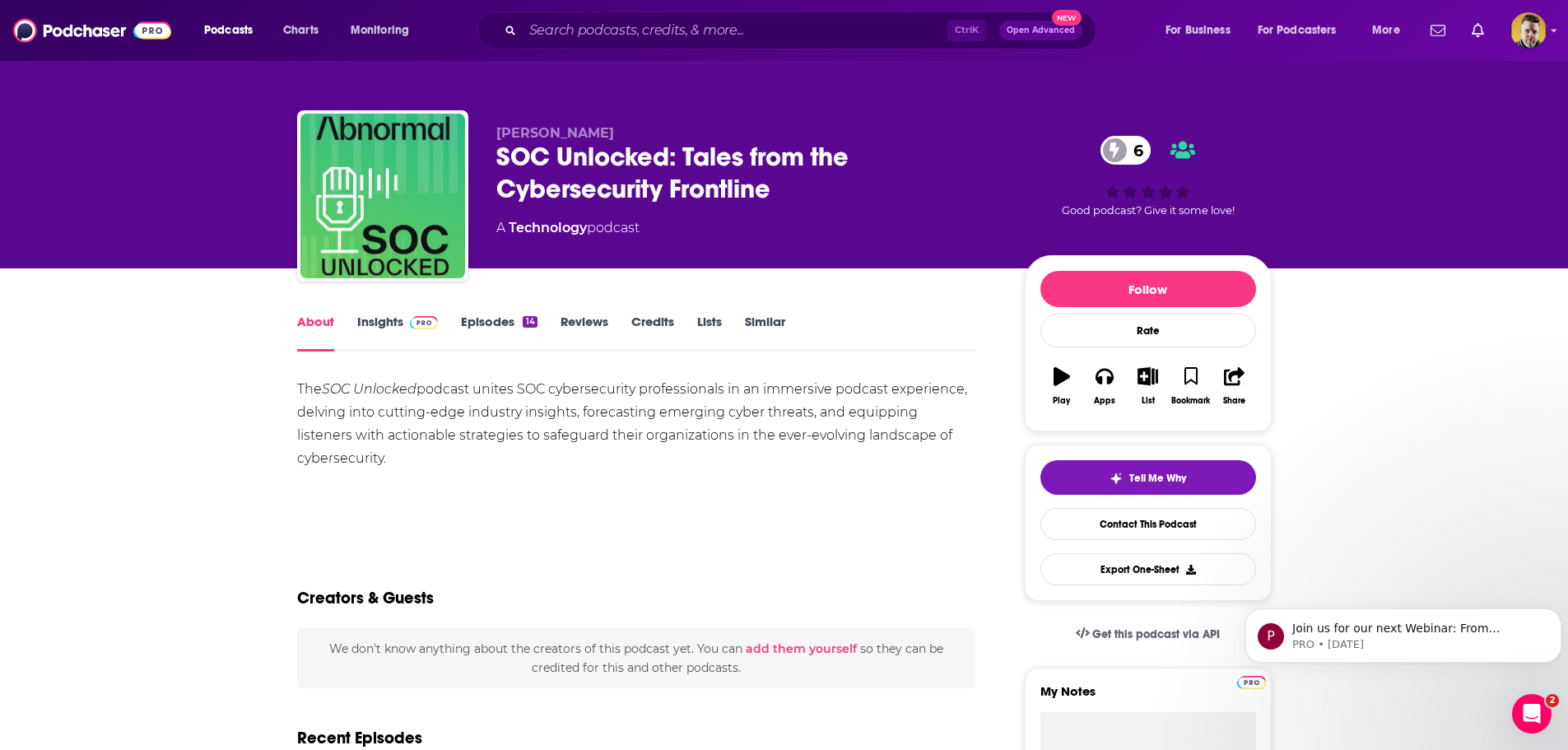
drag, startPoint x: 291, startPoint y: 384, endPoint x: 393, endPoint y: 452, distance: 122.6
copy div "The SOC Unlocked podcast unites SOC cybersecurity professionals in an immersive…"
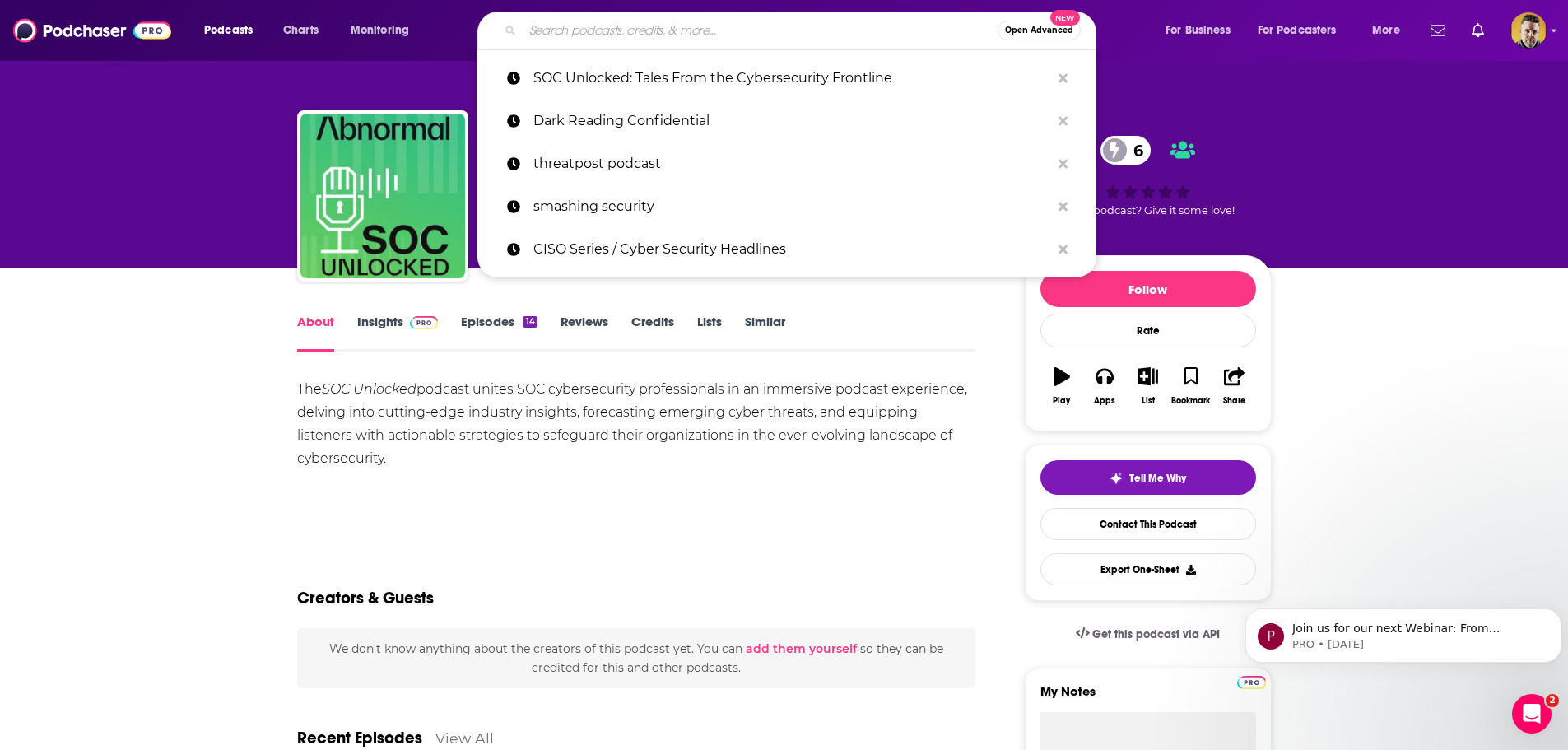
click at [625, 33] on input "Search podcasts, credits, & more..." at bounding box center [760, 30] width 475 height 27
paste input "CISO Series"
type input "CISO Series"
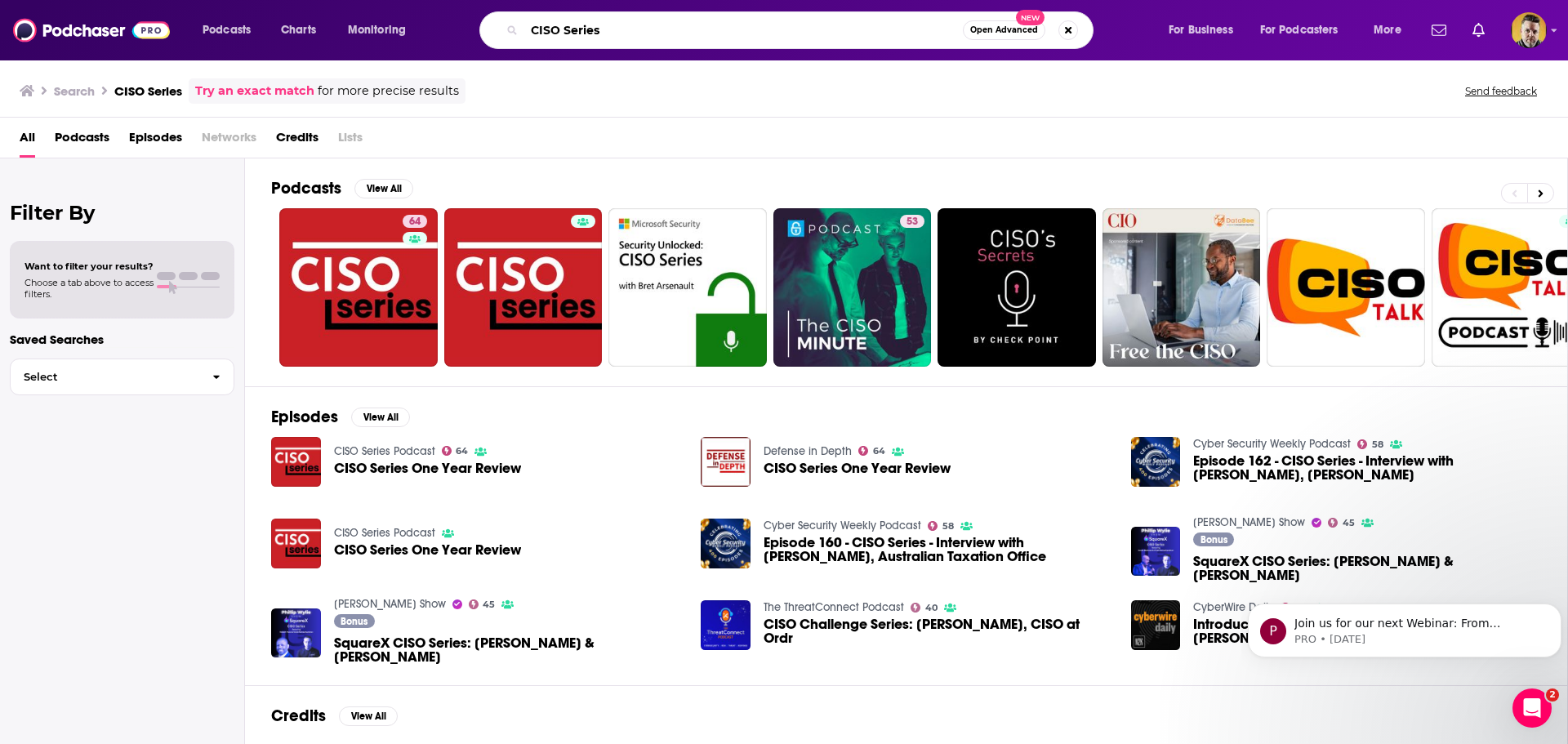
click at [720, 28] on input "CISO Series" at bounding box center [744, 30] width 439 height 26
paste input "Cyber Security Headlines"
click at [600, 27] on input "CISO SeriesCyber Security Headlines" at bounding box center [744, 30] width 439 height 26
type input "CISO Series Cyber Security Headlines"
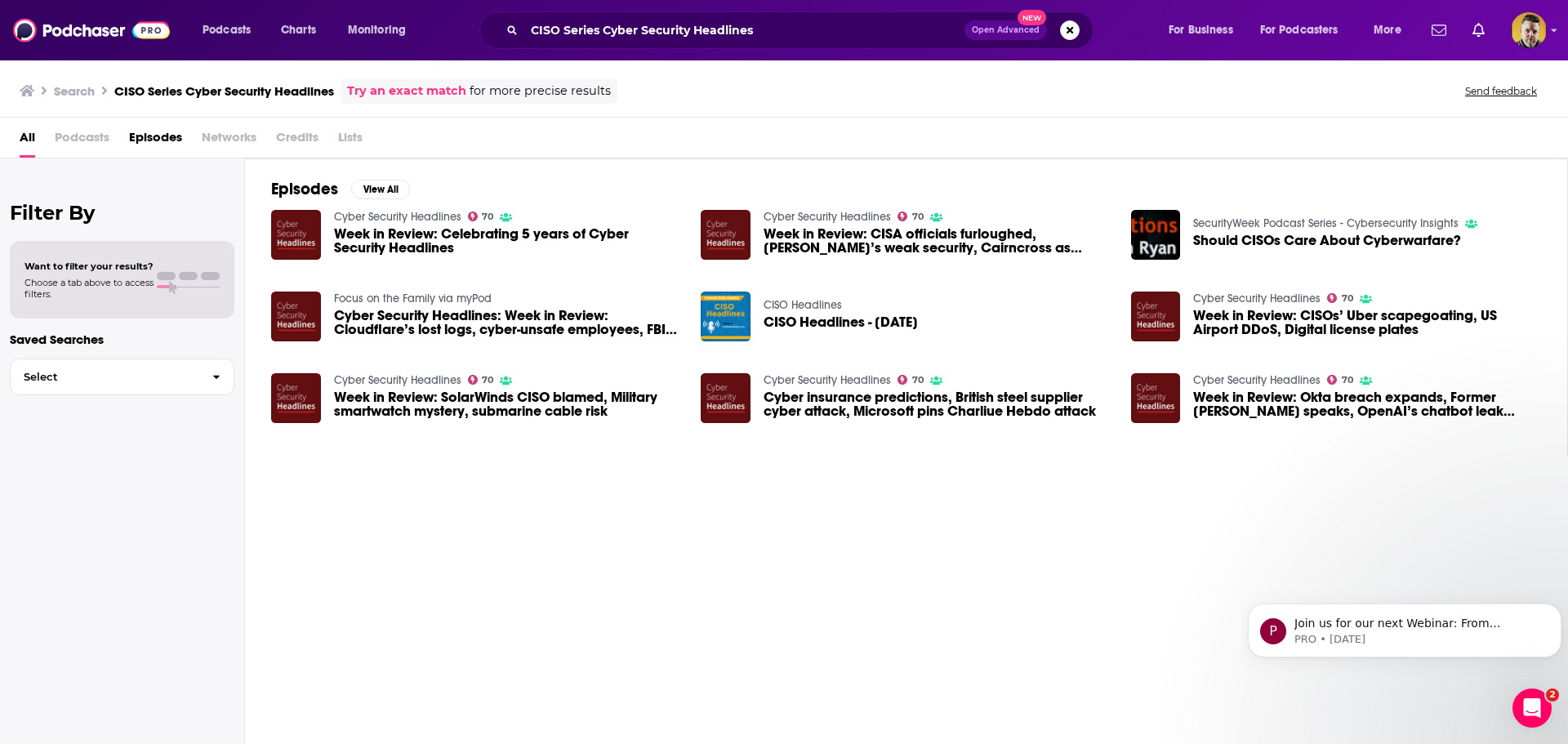
click at [409, 233] on span "Week in Review: Celebrating 5 years of Cyber Security Headlines" at bounding box center [508, 240] width 348 height 27
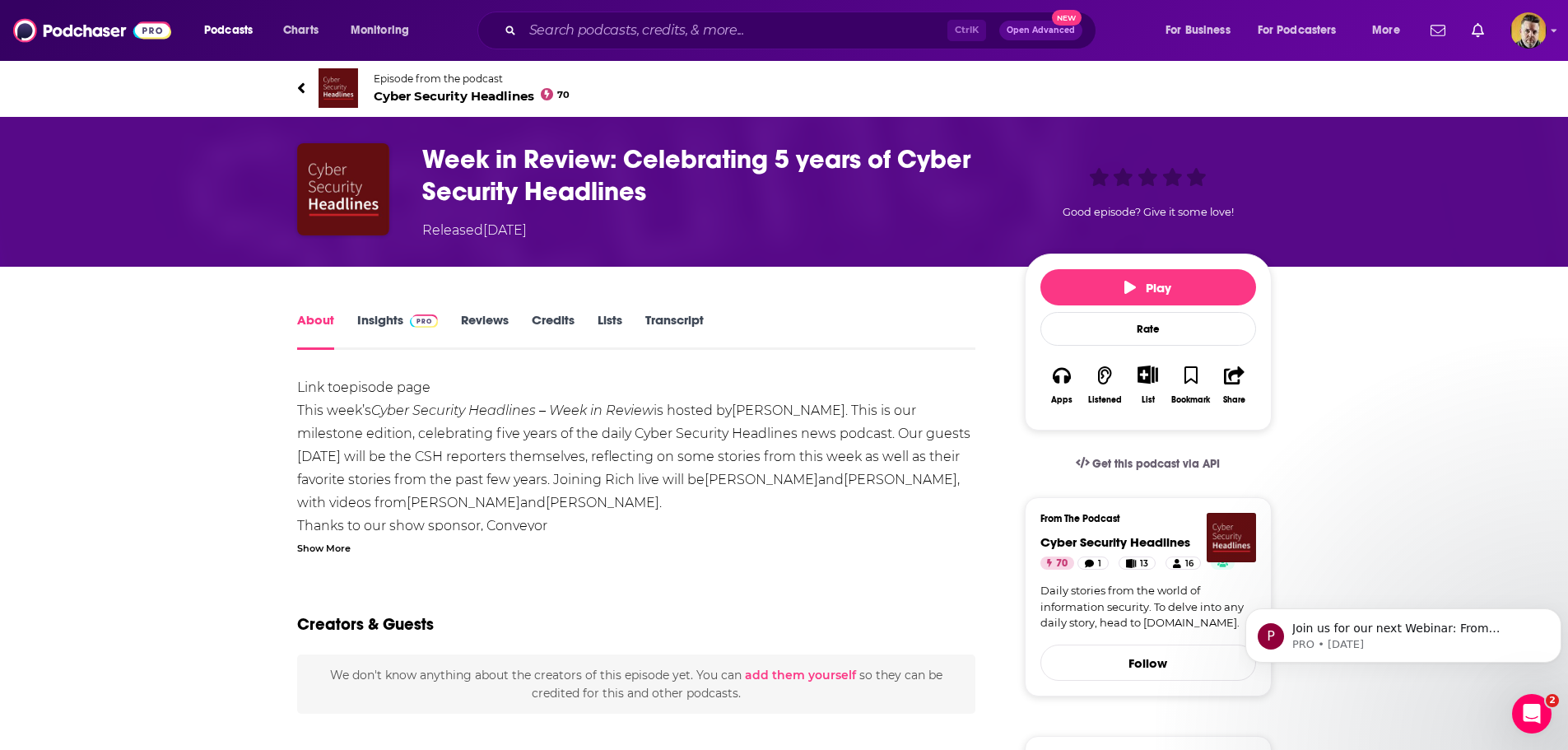
click at [375, 322] on link "Insights" at bounding box center [398, 331] width 82 height 38
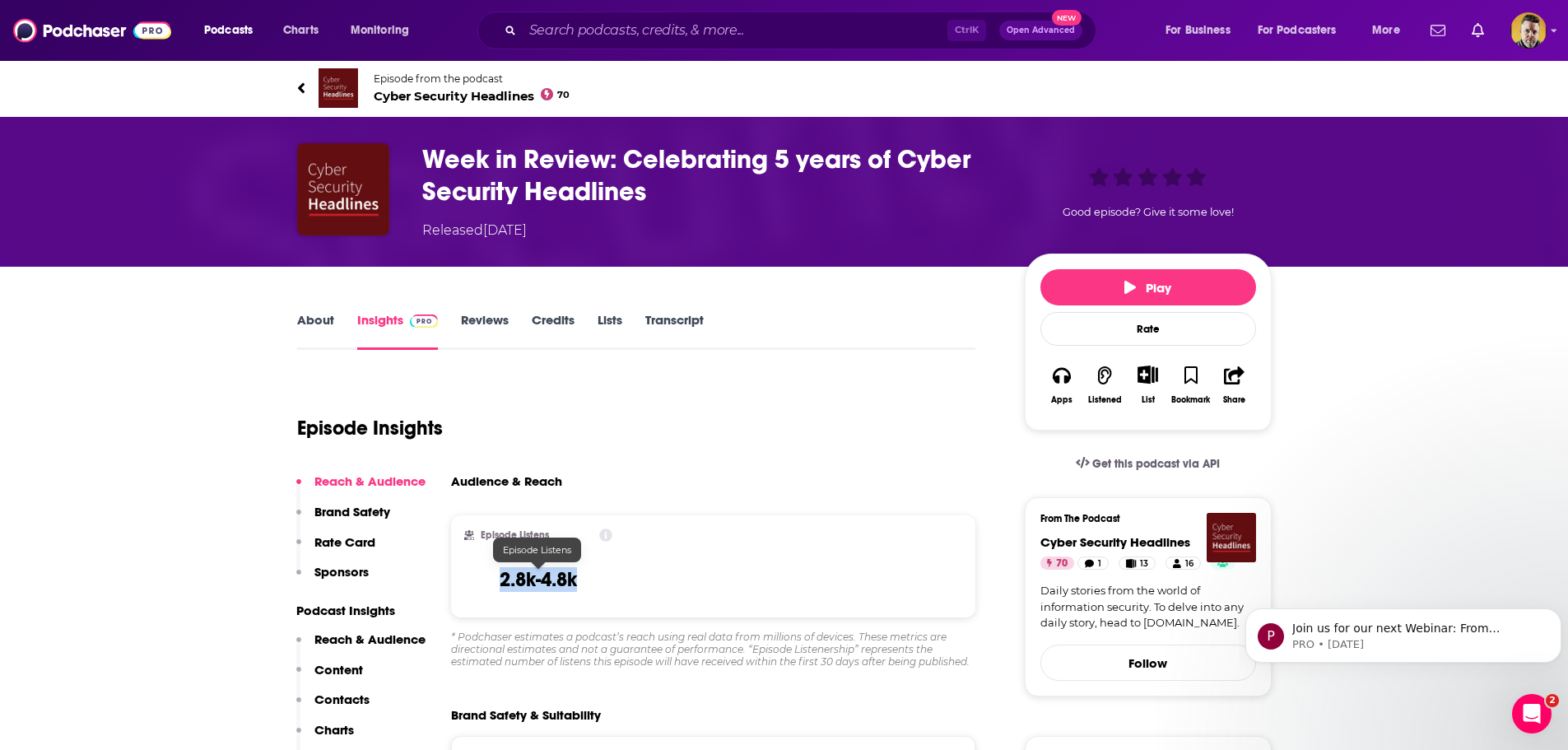
drag, startPoint x: 610, startPoint y: 579, endPoint x: 499, endPoint y: 578, distance: 111.0
click at [499, 578] on div "Episode Listens 2.8k-4.8k" at bounding box center [538, 567] width 149 height 76
copy h3 "2.8k-4.8k"
click at [702, 573] on div "Episode Listens 2.8k-4.8k" at bounding box center [713, 567] width 525 height 103
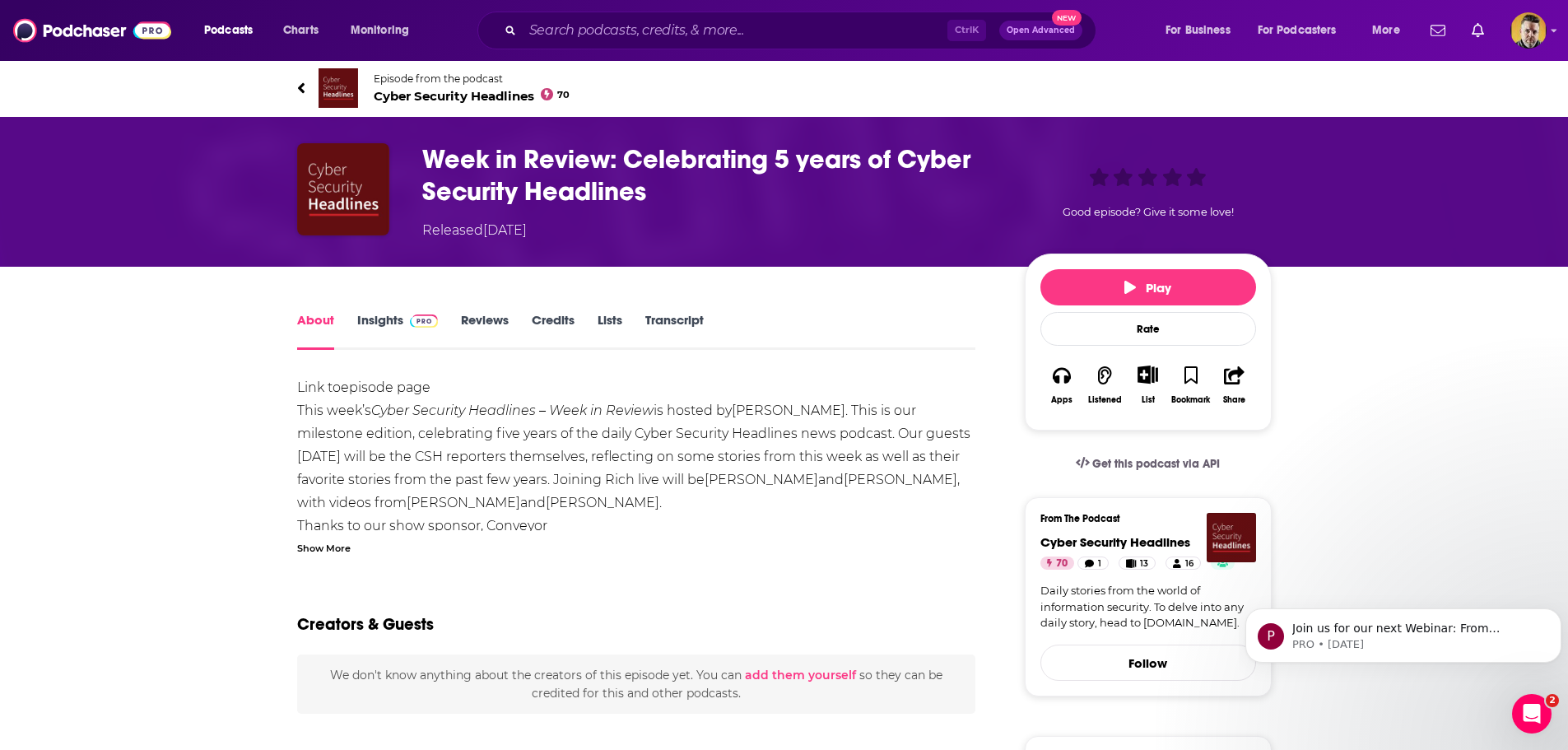
click at [618, 456] on span "This week’s Cyber Security Headlines – Week in Review is hosted by [PERSON_NAME…" at bounding box center [633, 457] width 673 height 108
click at [396, 320] on link "Insights" at bounding box center [398, 331] width 82 height 38
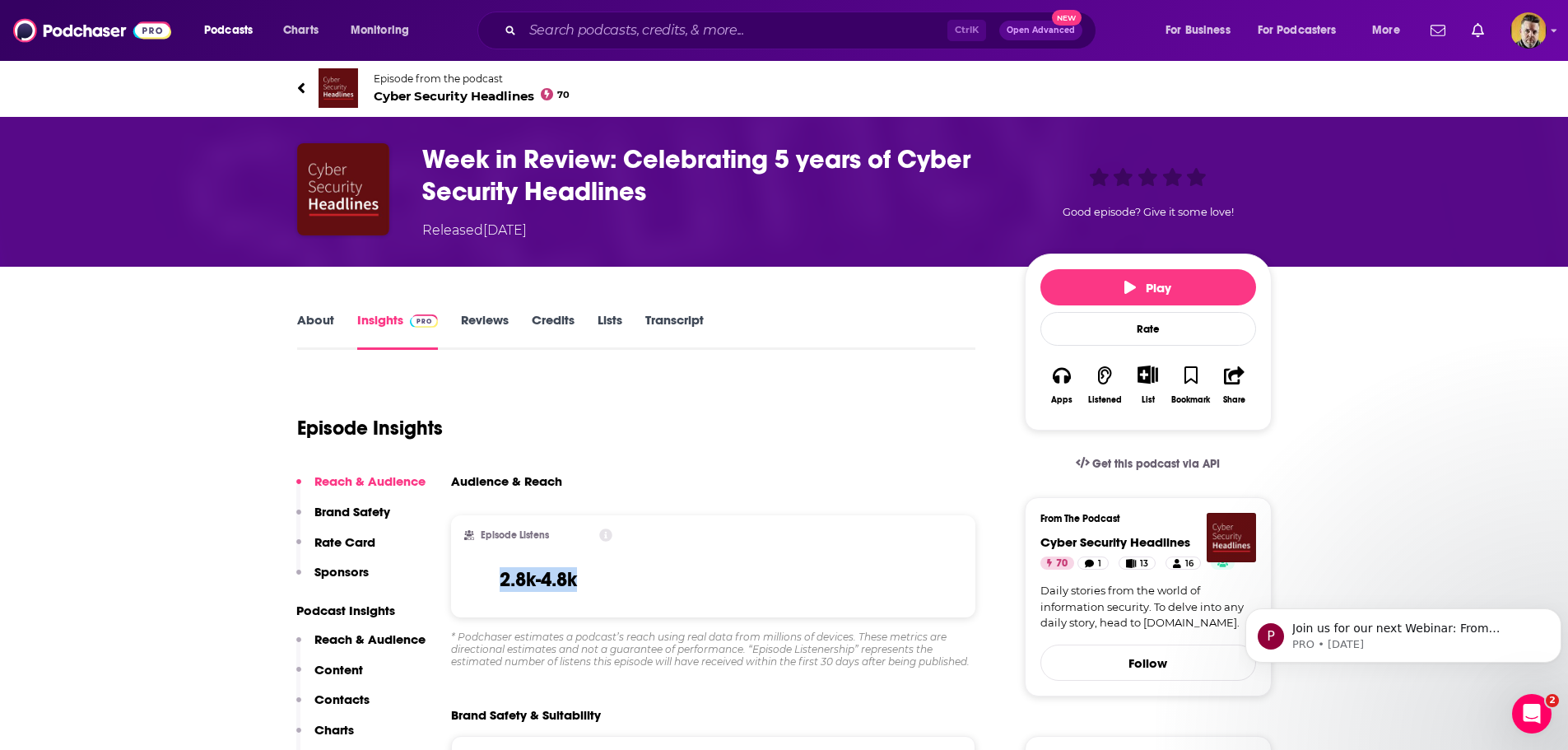
drag, startPoint x: 596, startPoint y: 578, endPoint x: 497, endPoint y: 592, distance: 100.0
click at [497, 592] on div "Episode Listens 2.8k-4.8k" at bounding box center [538, 567] width 149 height 76
copy h3 "2.8k-4.8k"
